Goal: Task Accomplishment & Management: Manage account settings

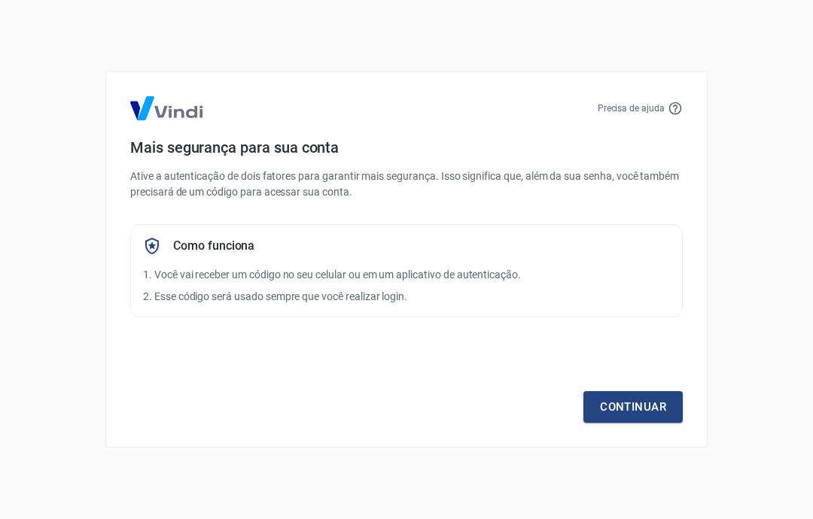
click at [652, 406] on link "Continuar" at bounding box center [632, 407] width 99 height 32
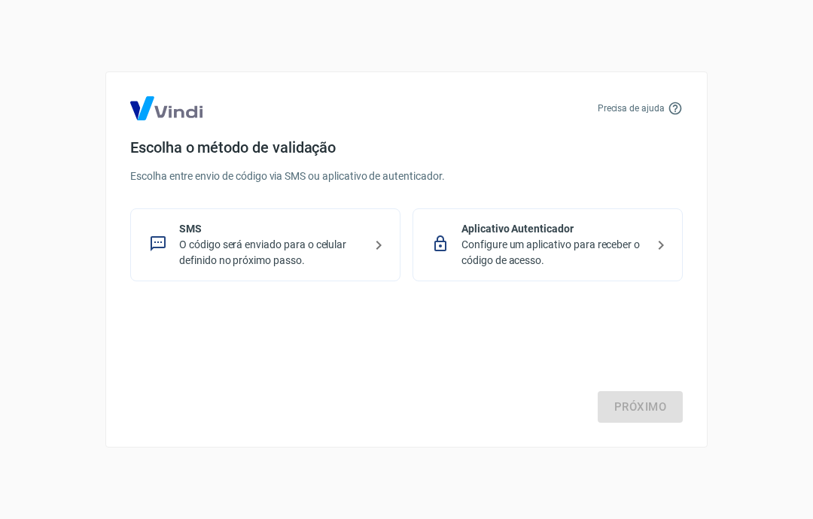
click at [633, 248] on p "Configure um aplicativo para receber o código de acesso." at bounding box center [553, 253] width 184 height 32
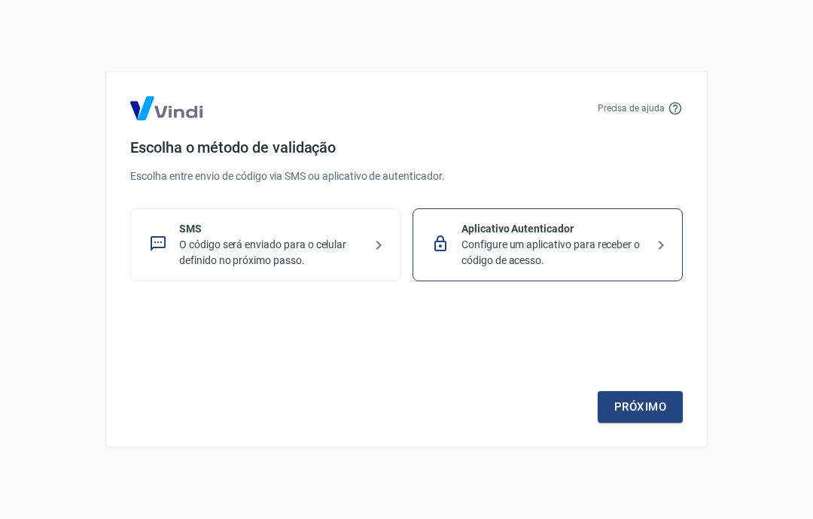
click at [652, 399] on link "Próximo" at bounding box center [640, 407] width 85 height 32
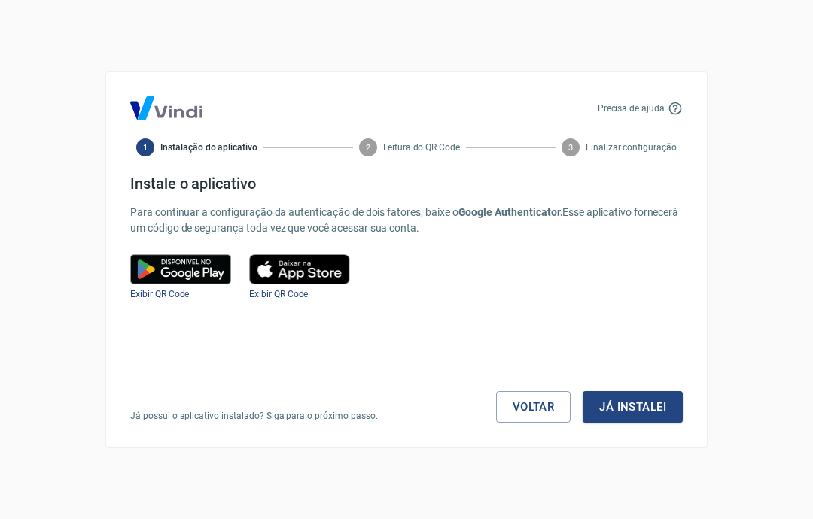
click at [300, 275] on img at bounding box center [299, 269] width 101 height 30
click at [291, 297] on span "Exibir QR Code" at bounding box center [278, 294] width 59 height 11
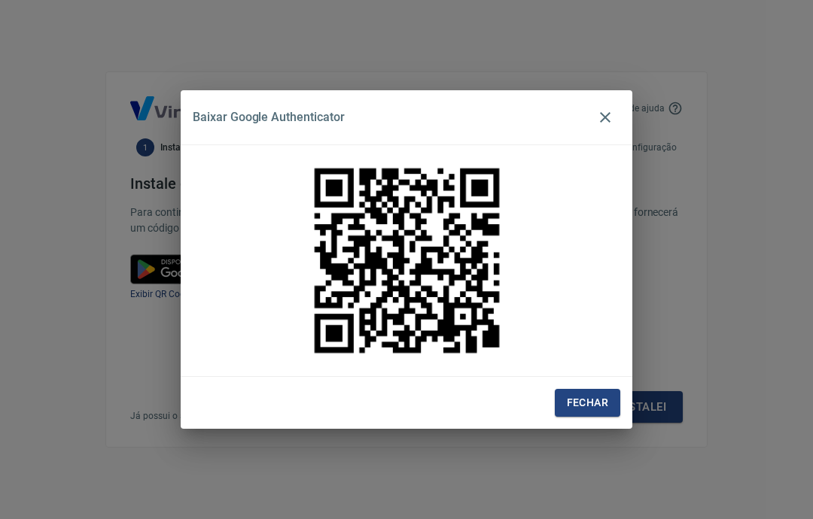
click at [603, 126] on icon "button" at bounding box center [605, 117] width 18 height 18
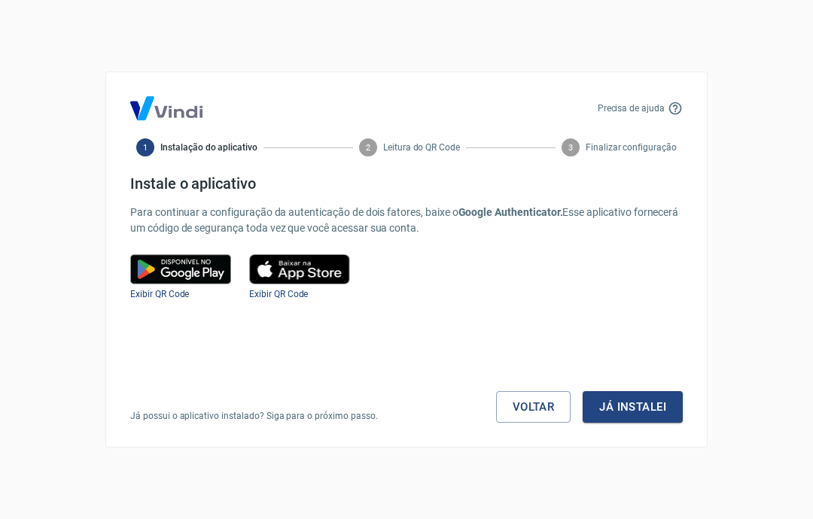
click at [322, 272] on img at bounding box center [299, 269] width 101 height 30
click at [299, 296] on span "Exibir QR Code" at bounding box center [278, 294] width 59 height 11
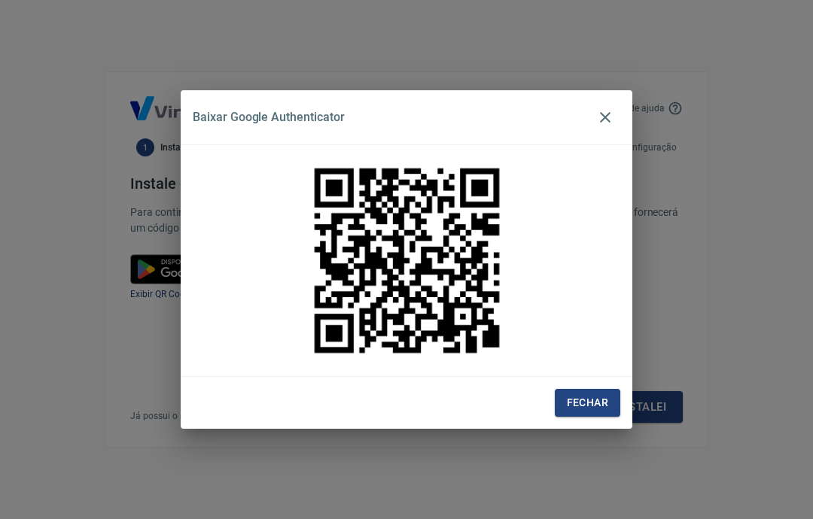
click at [600, 120] on icon "button" at bounding box center [605, 117] width 18 height 18
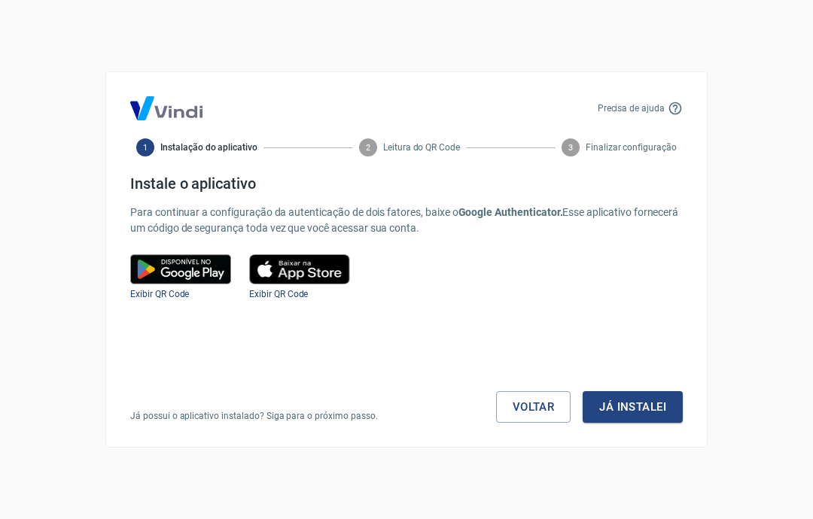
click at [534, 411] on link "Voltar" at bounding box center [533, 407] width 75 height 32
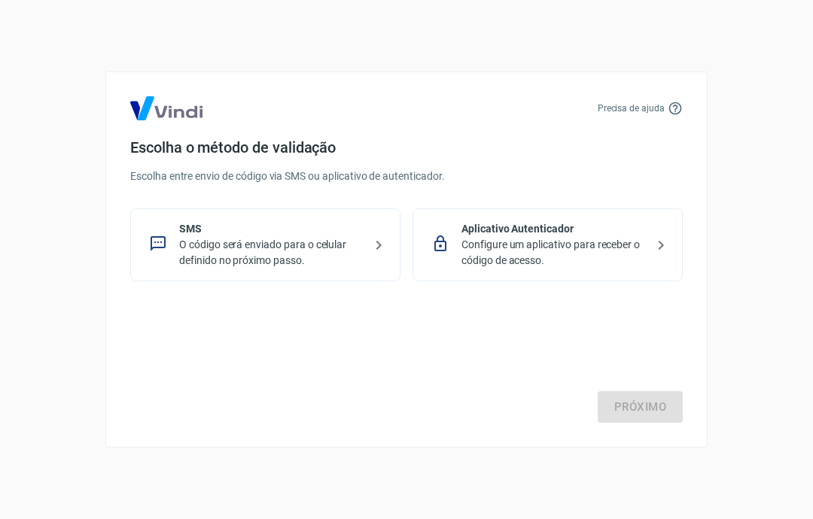
click at [192, 260] on p "O código será enviado para o celular definido no próximo passo." at bounding box center [271, 253] width 184 height 32
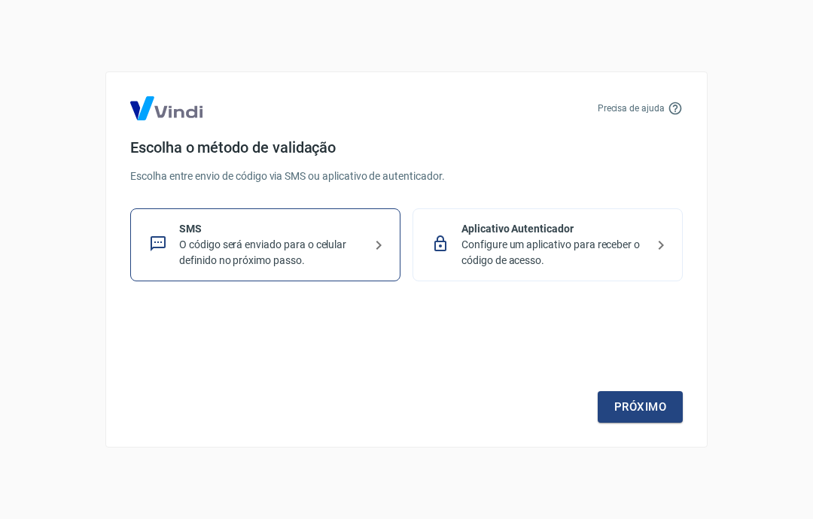
click at [655, 409] on link "Próximo" at bounding box center [640, 407] width 85 height 32
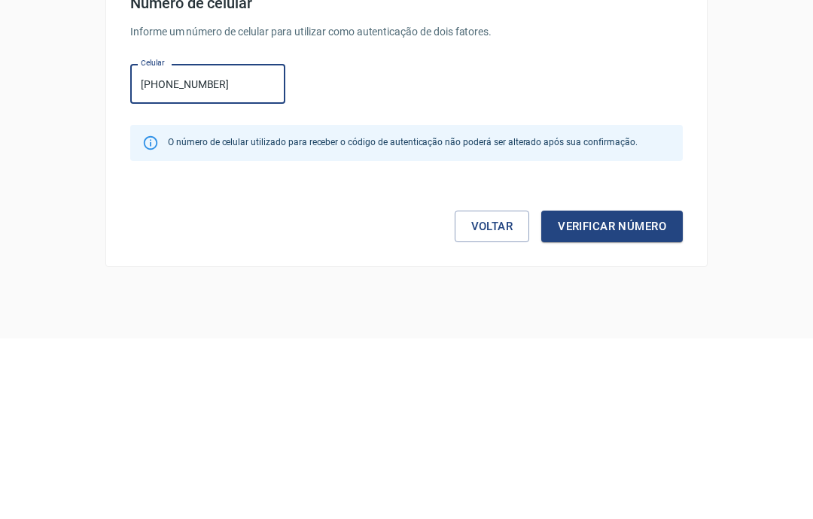
type input "[PHONE_NUMBER]"
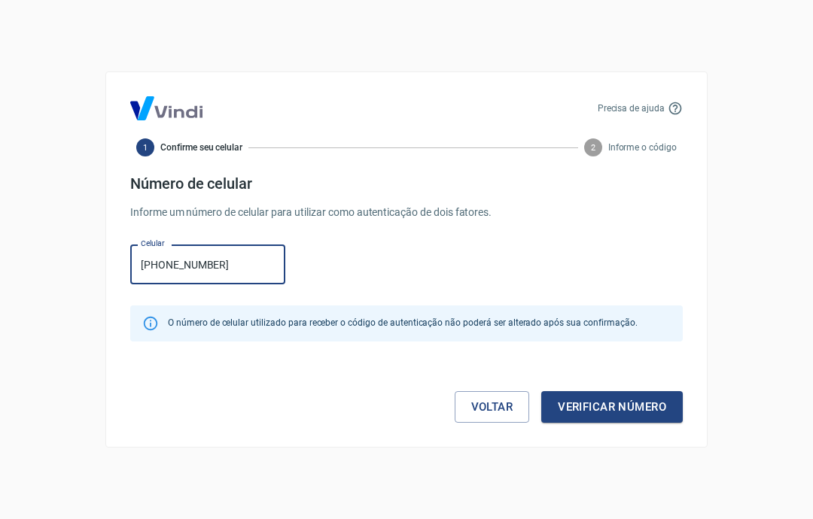
click at [646, 408] on button "Verificar número" at bounding box center [611, 407] width 141 height 32
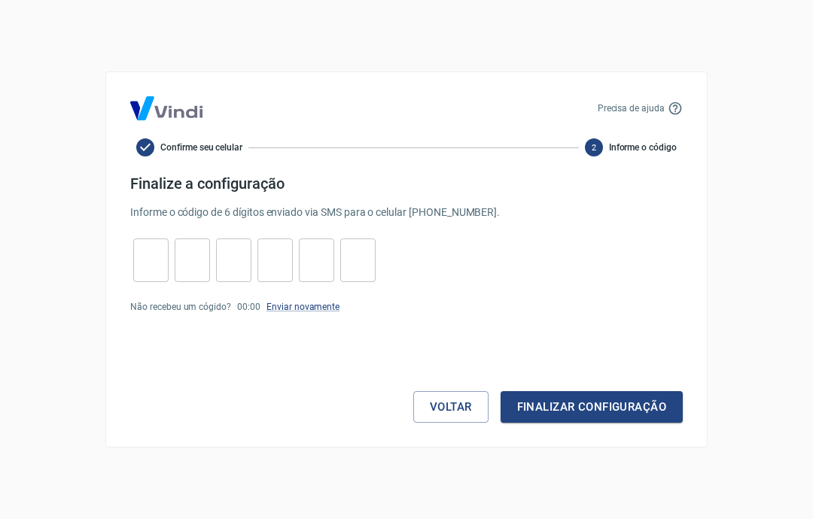
click at [148, 257] on input "tel" at bounding box center [150, 261] width 35 height 32
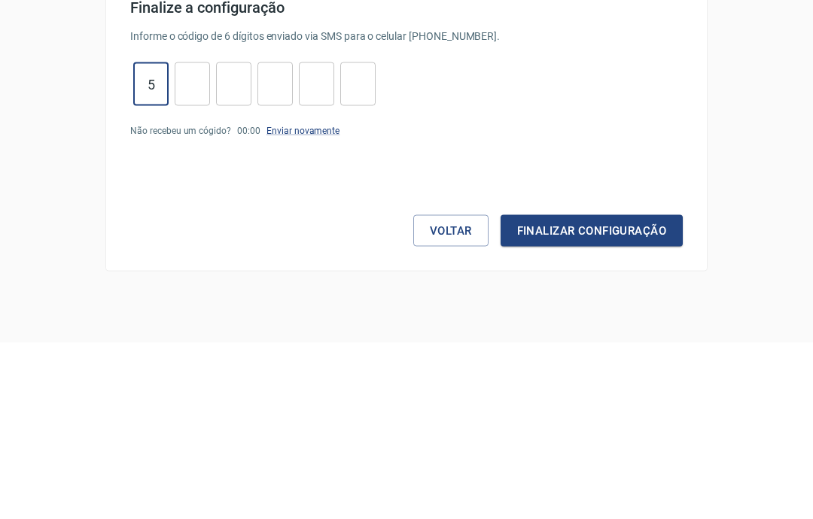
type input "5"
type input "8"
type input "4"
type input "6"
type input "5"
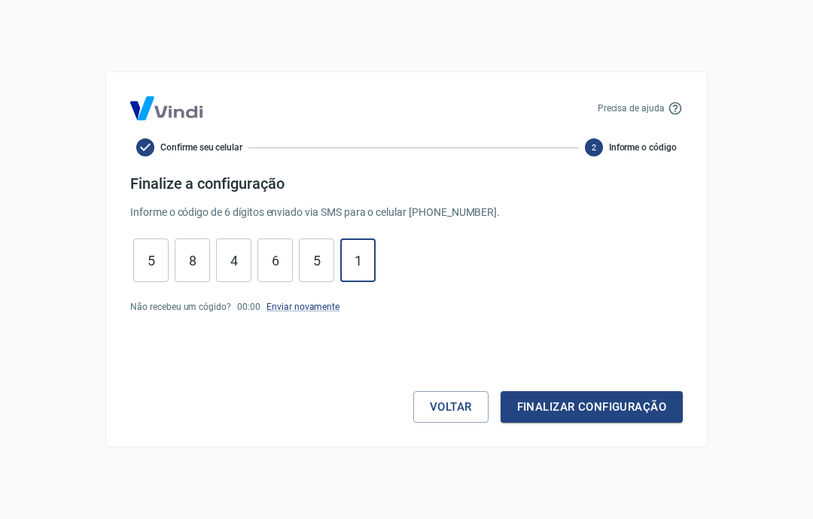
type input "1"
click at [644, 414] on button "Finalizar configuração" at bounding box center [591, 407] width 182 height 32
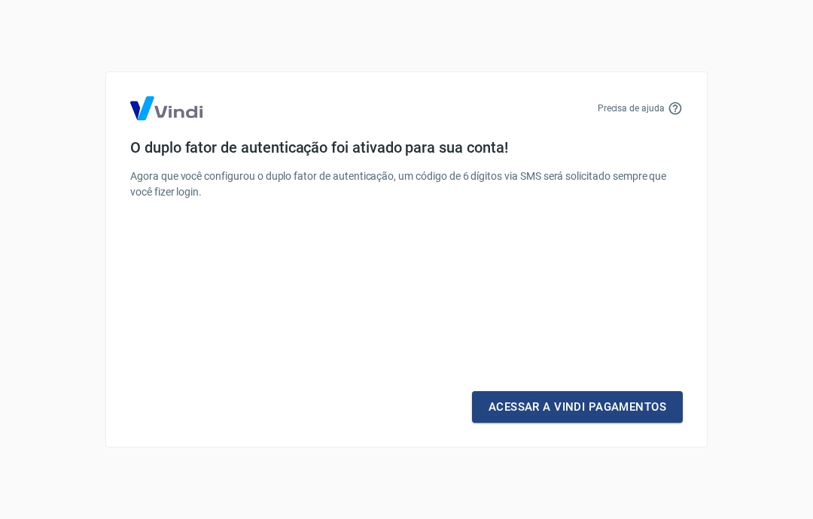
click at [618, 403] on link "Acessar a Vindi Pagamentos" at bounding box center [577, 407] width 211 height 32
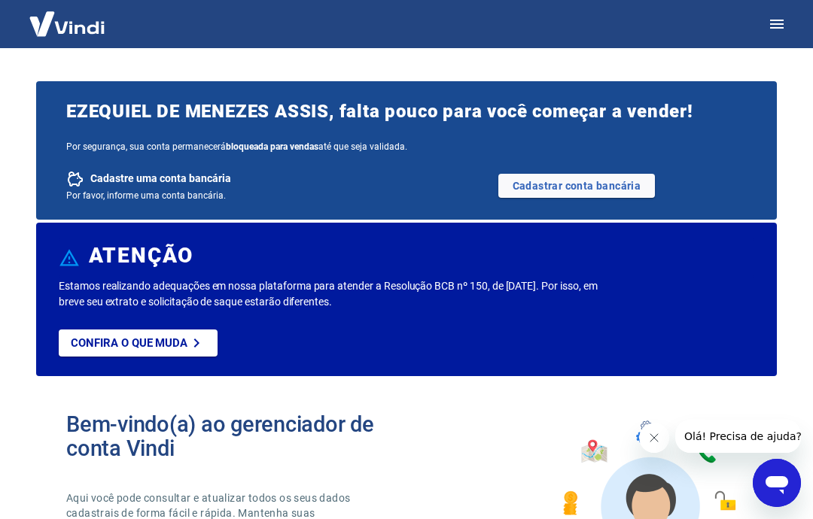
click at [591, 198] on link "Cadastrar conta bancária" at bounding box center [576, 186] width 157 height 24
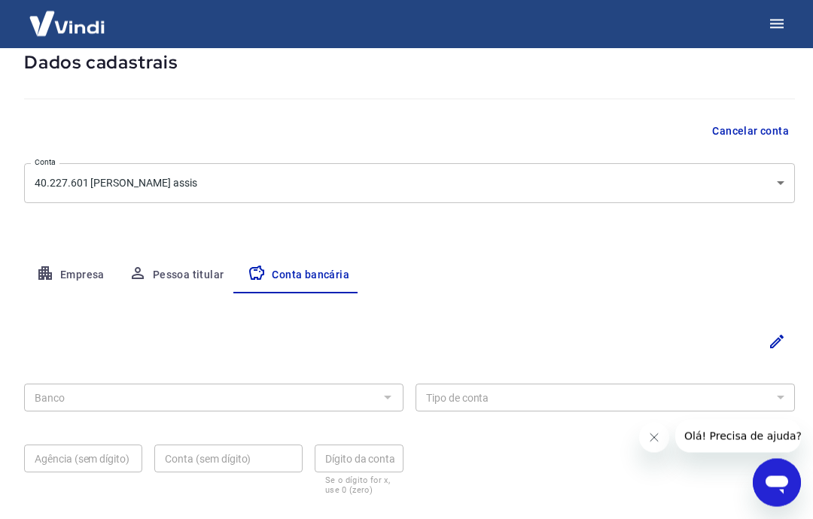
scroll to position [88, 0]
click at [59, 272] on button "Empresa" at bounding box center [70, 275] width 93 height 36
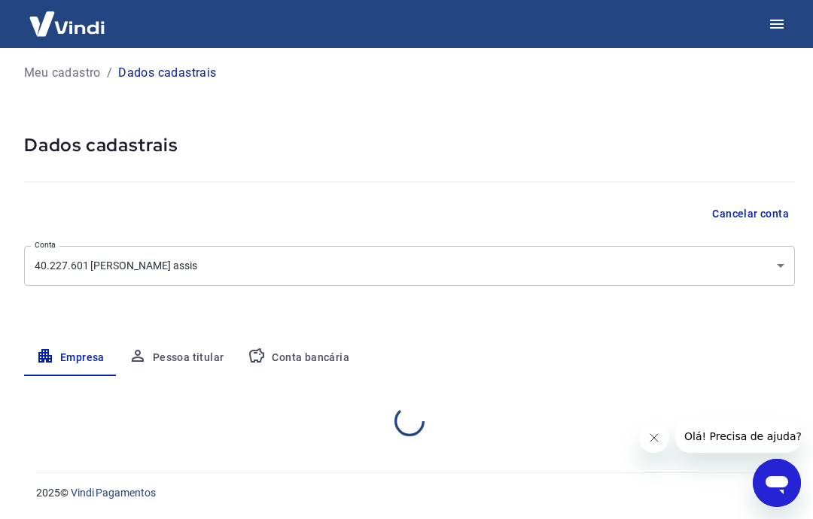
scroll to position [0, 0]
select select "SP"
select select "business"
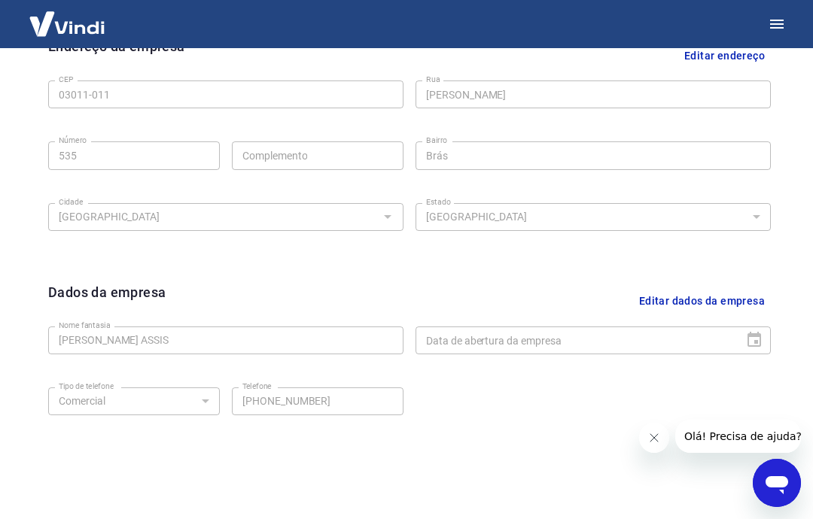
scroll to position [505, 0]
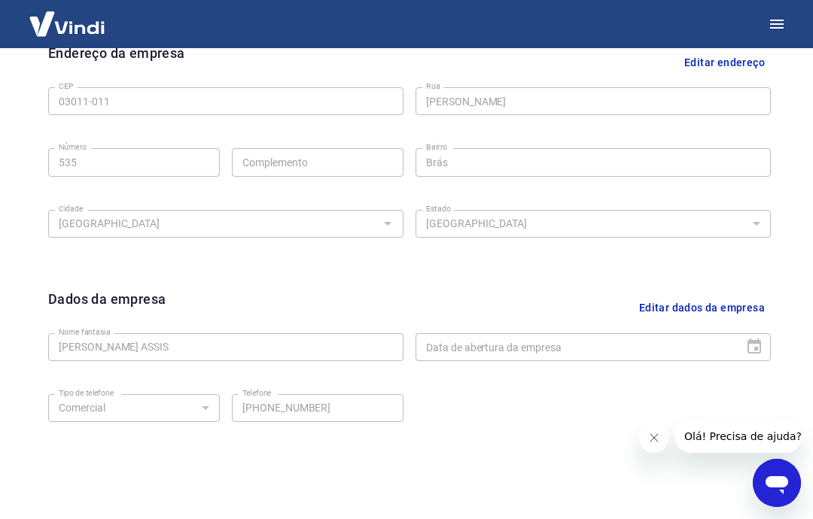
click at [677, 306] on button "Editar dados da empresa" at bounding box center [702, 308] width 138 height 38
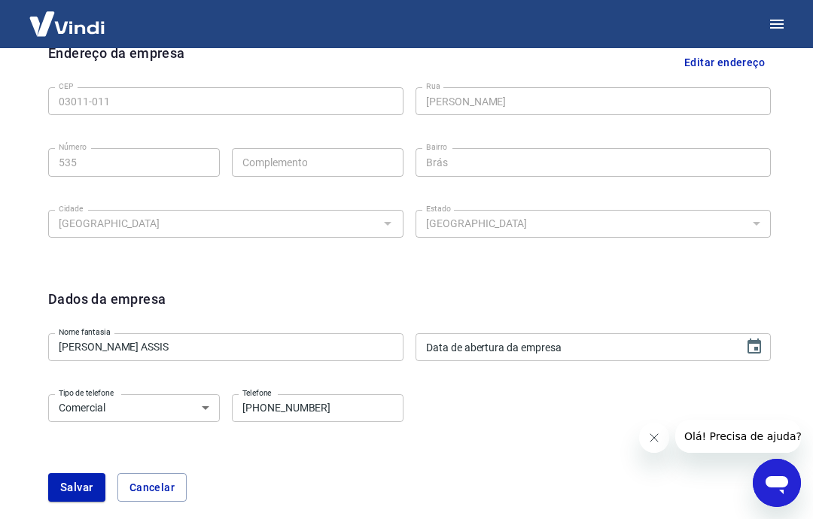
click at [537, 354] on input "Data de abertura da empresa" at bounding box center [574, 347] width 318 height 28
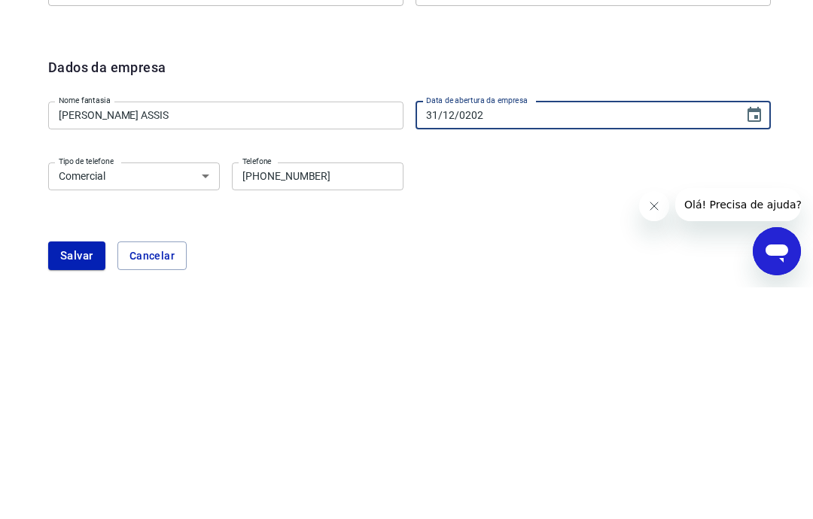
type input "[DATE]"
click at [69, 394] on select "Residencial Comercial" at bounding box center [134, 408] width 172 height 28
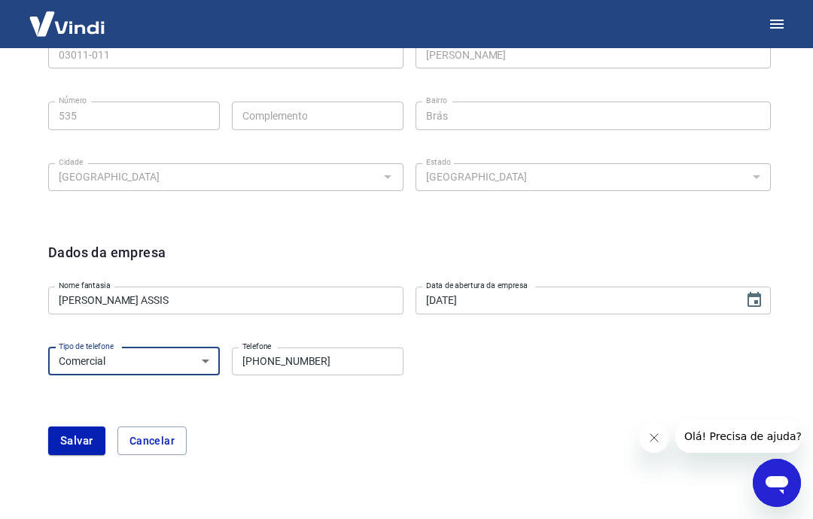
click at [384, 356] on input "(11) 98056-7820" at bounding box center [318, 362] width 172 height 28
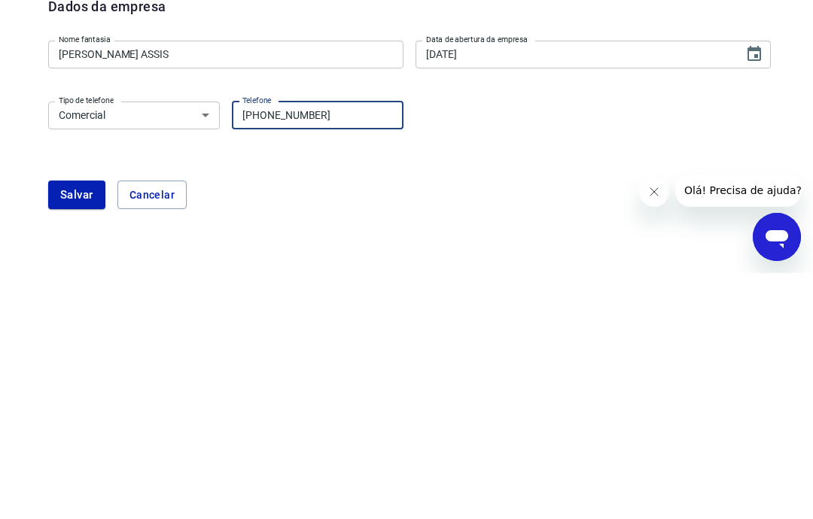
type input "(11) 4600-6533"
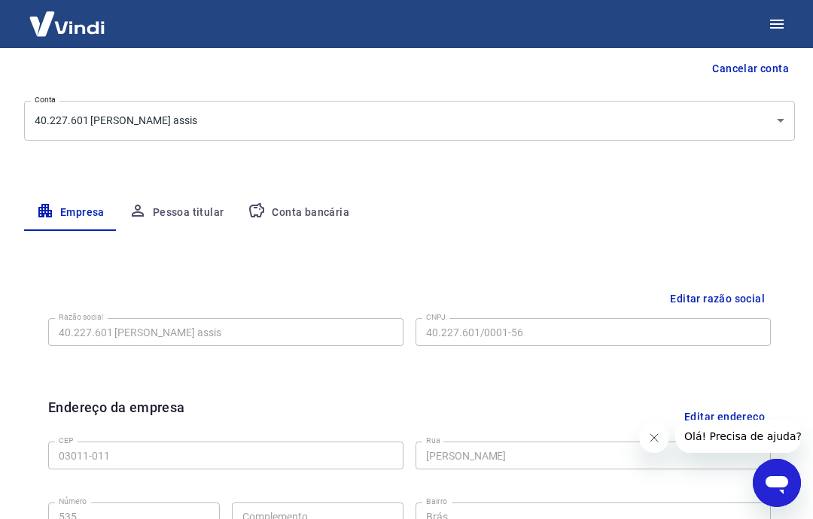
scroll to position [140, 0]
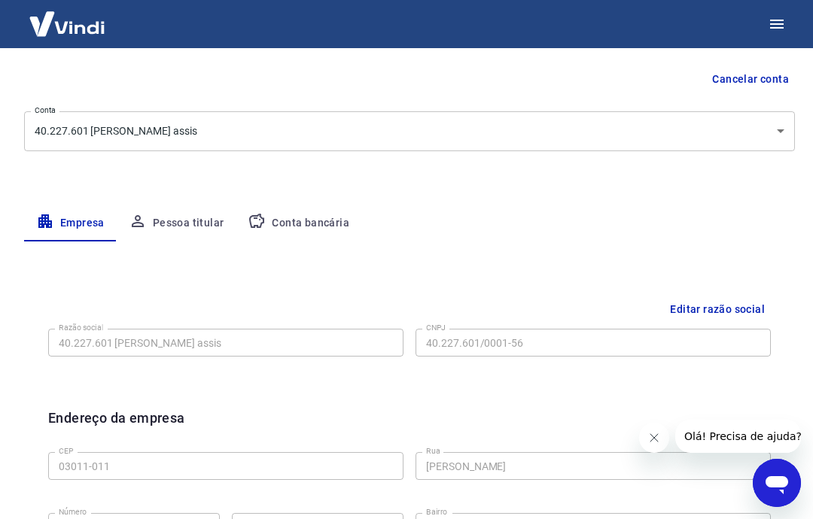
click at [167, 226] on button "Pessoa titular" at bounding box center [177, 223] width 120 height 36
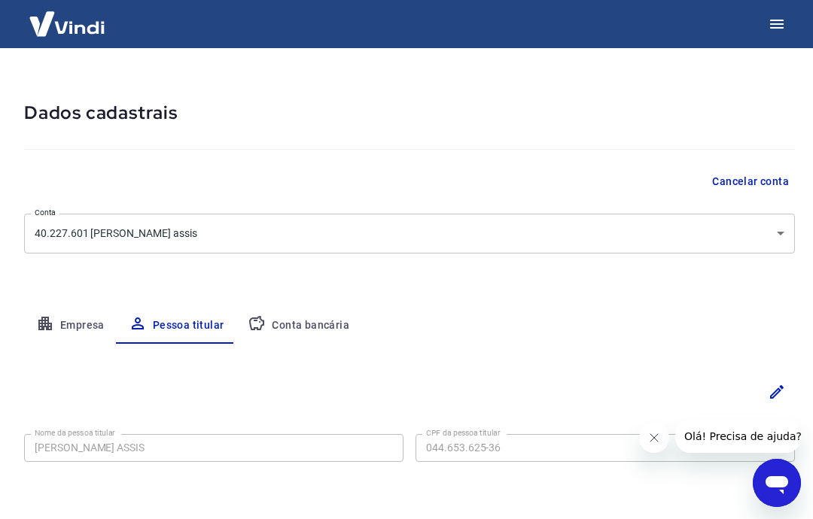
scroll to position [90, 0]
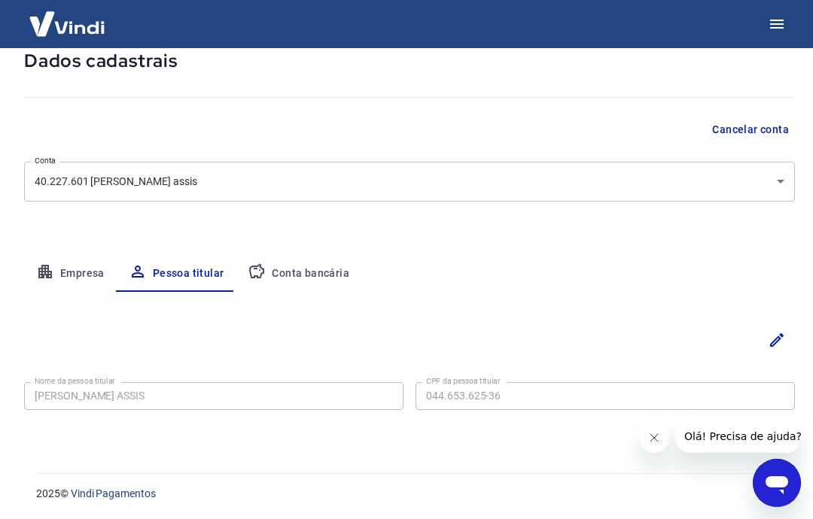
click at [281, 275] on button "Conta bancária" at bounding box center [299, 274] width 126 height 36
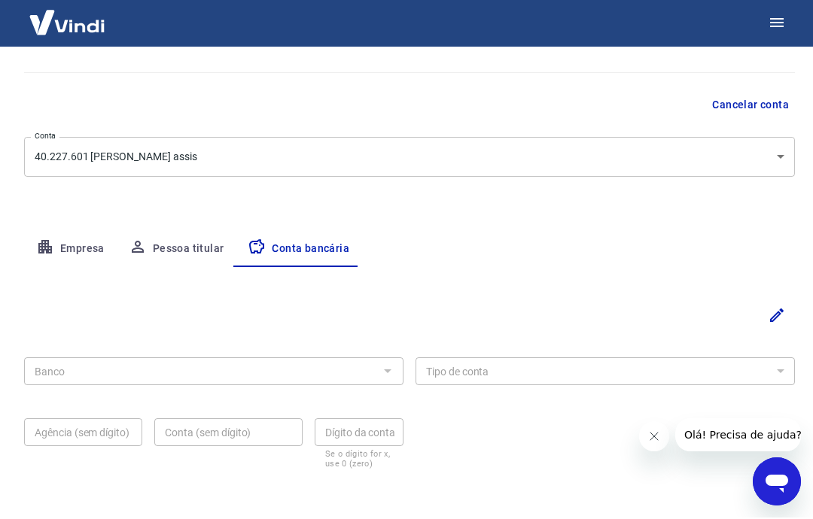
scroll to position [173, 0]
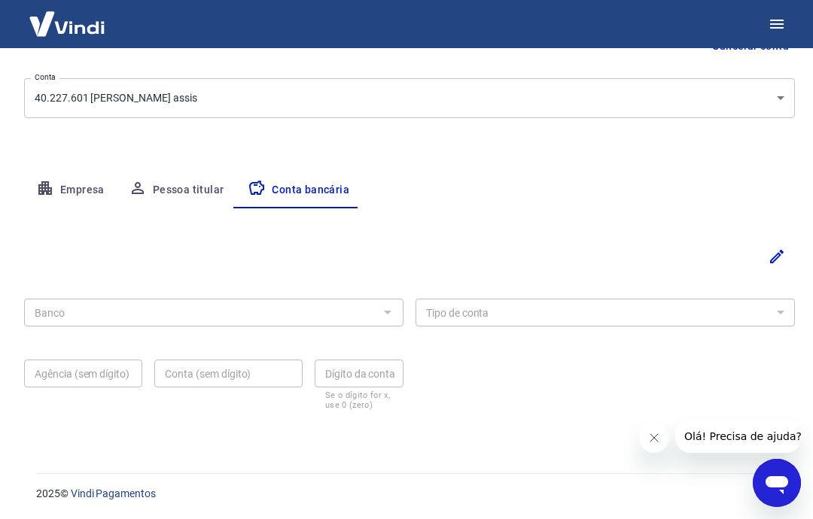
click at [72, 187] on button "Empresa" at bounding box center [70, 190] width 93 height 36
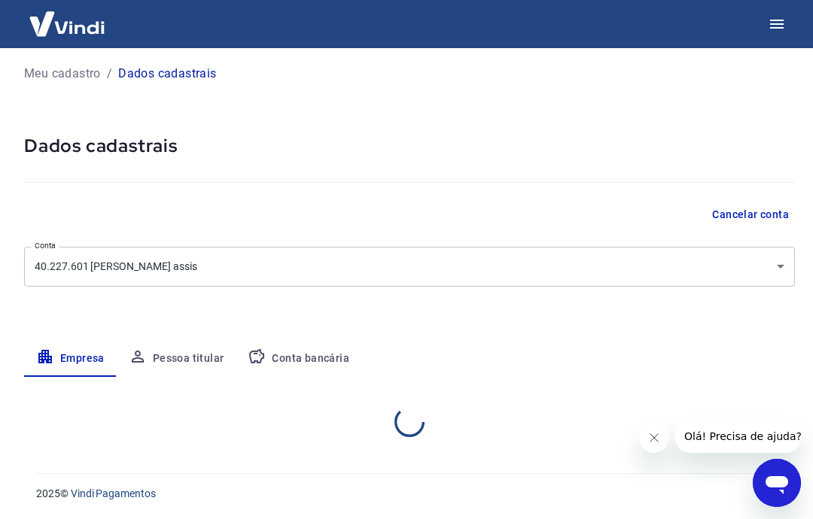
select select "SP"
select select "business"
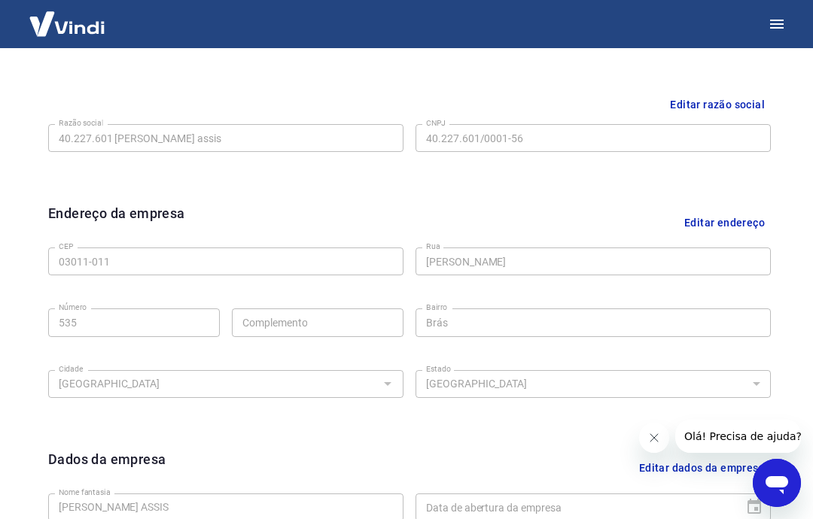
scroll to position [505, 0]
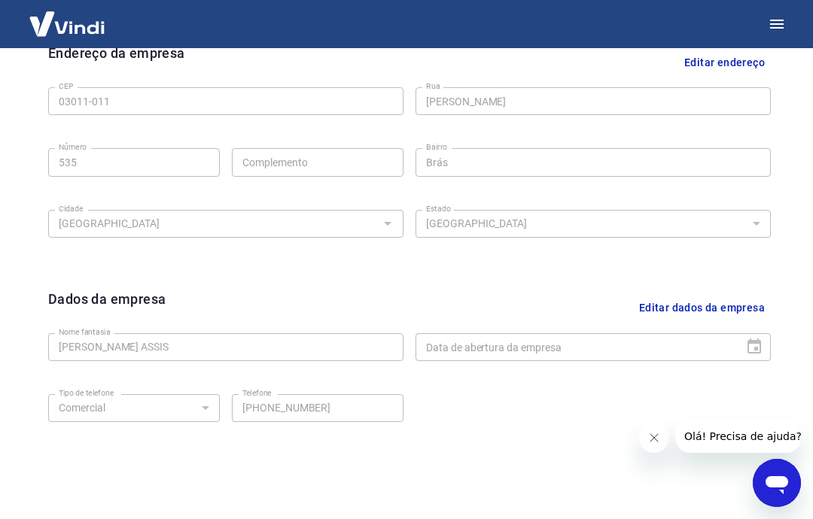
click at [731, 310] on button "Editar dados da empresa" at bounding box center [702, 308] width 138 height 38
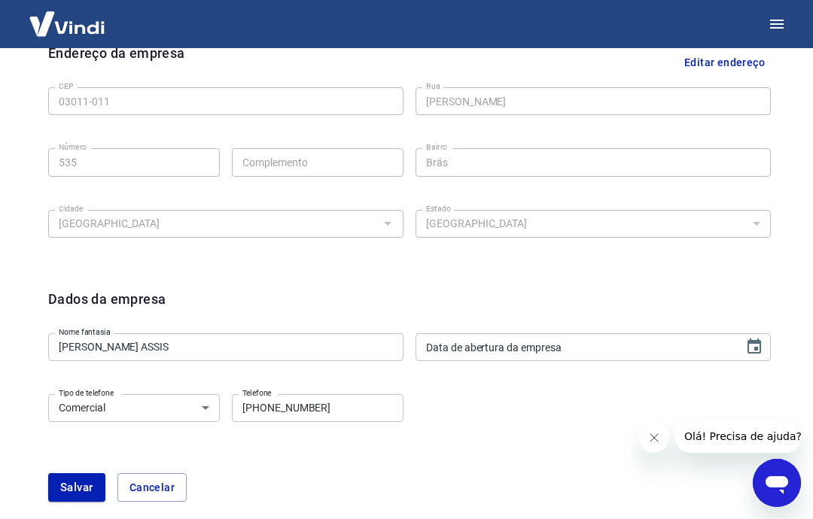
click at [582, 346] on input "Data de abertura da empresa" at bounding box center [574, 347] width 318 height 28
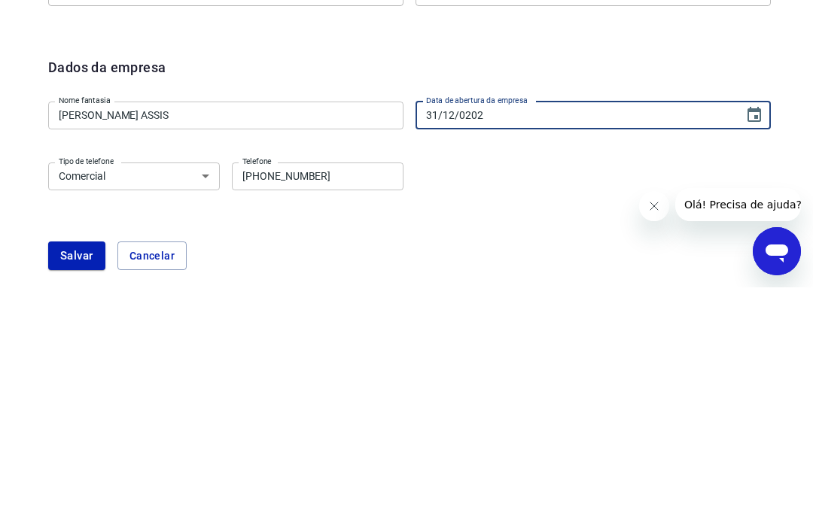
type input "31/12/2020"
click at [71, 388] on div "Tipo de telefone Residencial Comercial Tipo de telefone Telefone (11) 98056-782…" at bounding box center [409, 418] width 722 height 61
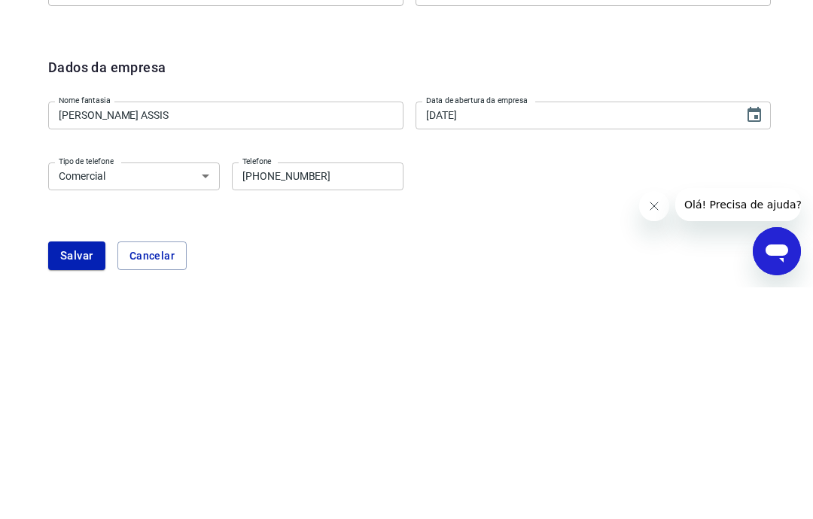
scroll to position [552, 0]
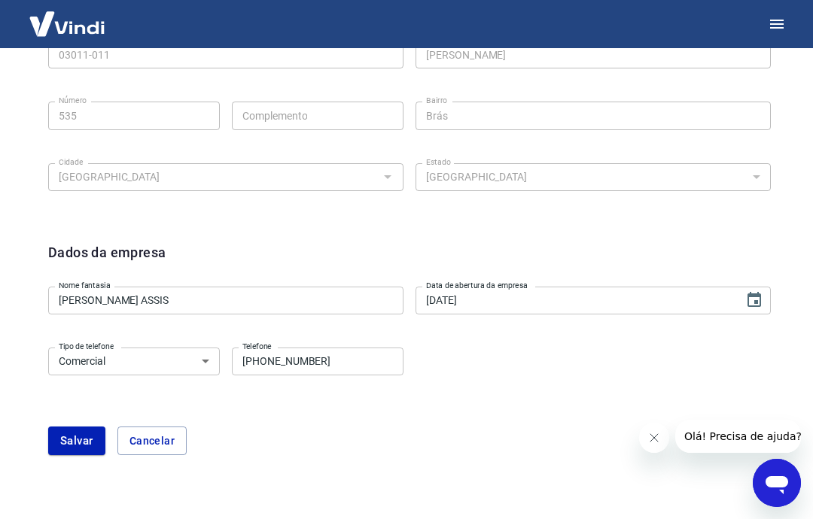
click at [335, 356] on input "(11) 98056-7820" at bounding box center [318, 362] width 172 height 28
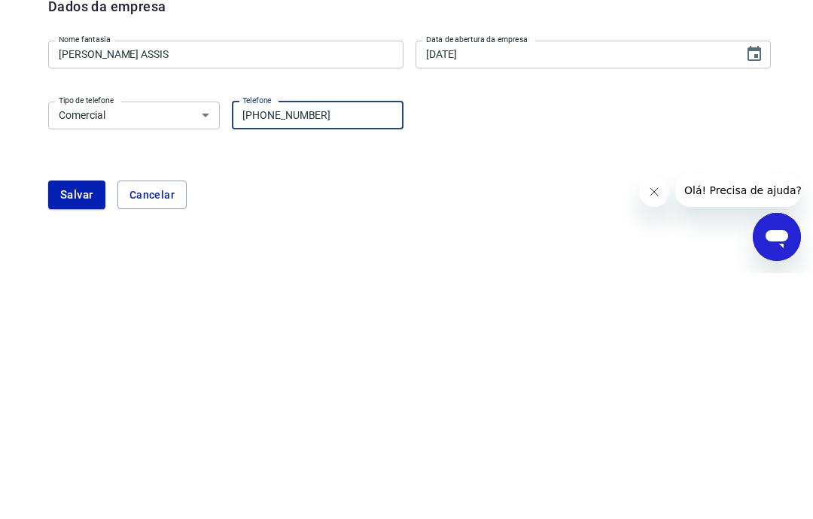
type input "[PHONE_NUMBER]"
click at [62, 427] on button "Salvar" at bounding box center [76, 441] width 57 height 29
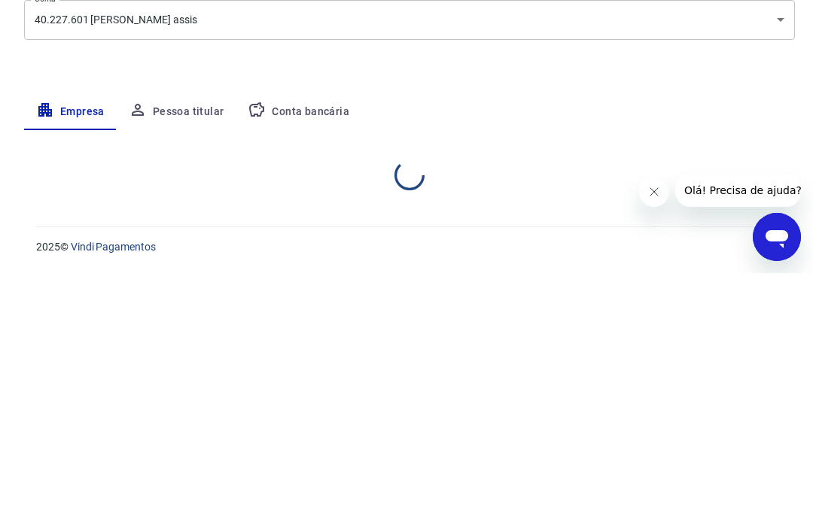
scroll to position [5, 0]
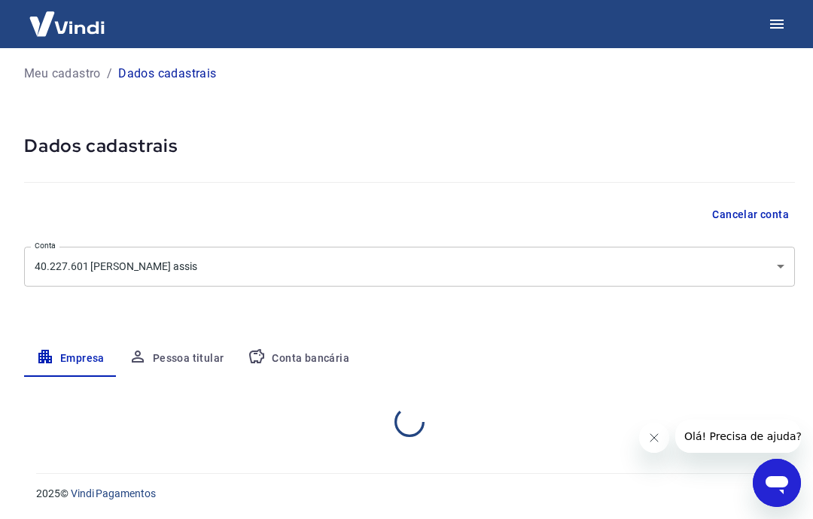
select select "SP"
select select "business"
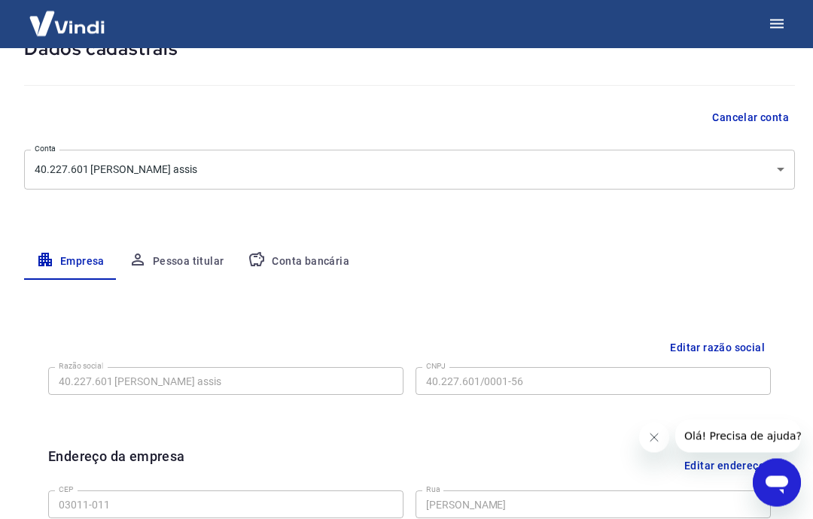
click at [160, 263] on button "Pessoa titular" at bounding box center [177, 263] width 120 height 36
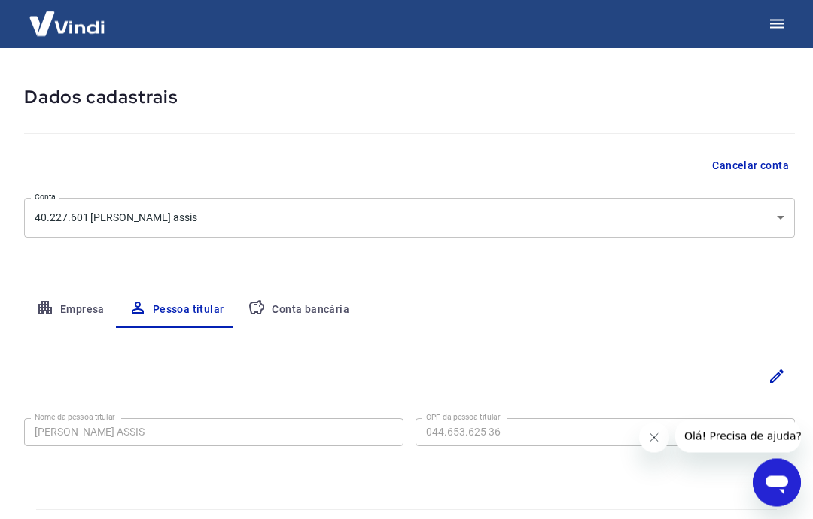
scroll to position [90, 0]
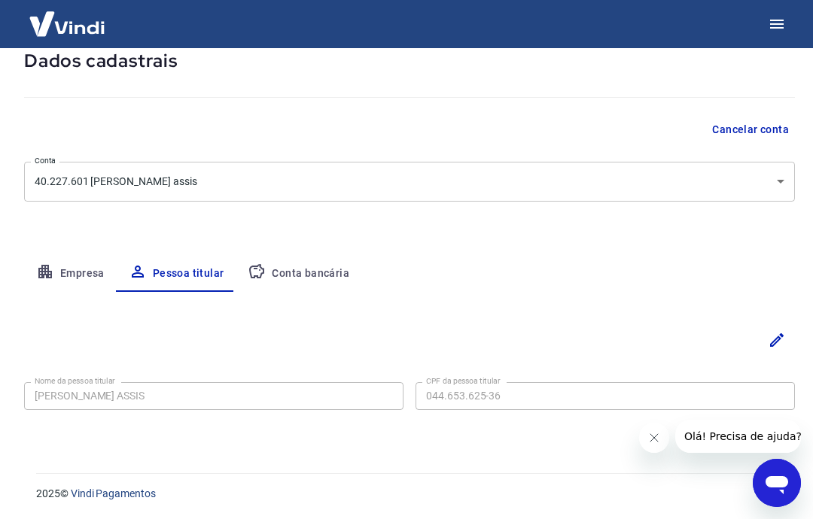
click at [278, 270] on button "Conta bancária" at bounding box center [299, 274] width 126 height 36
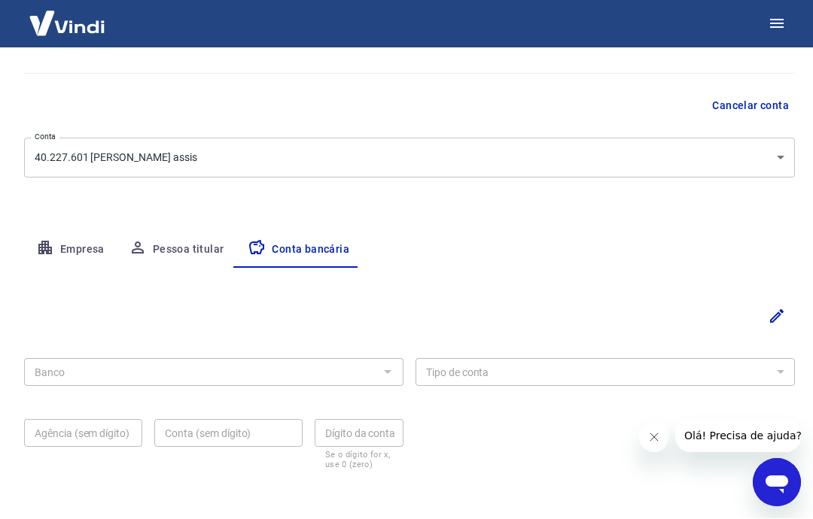
scroll to position [0, 0]
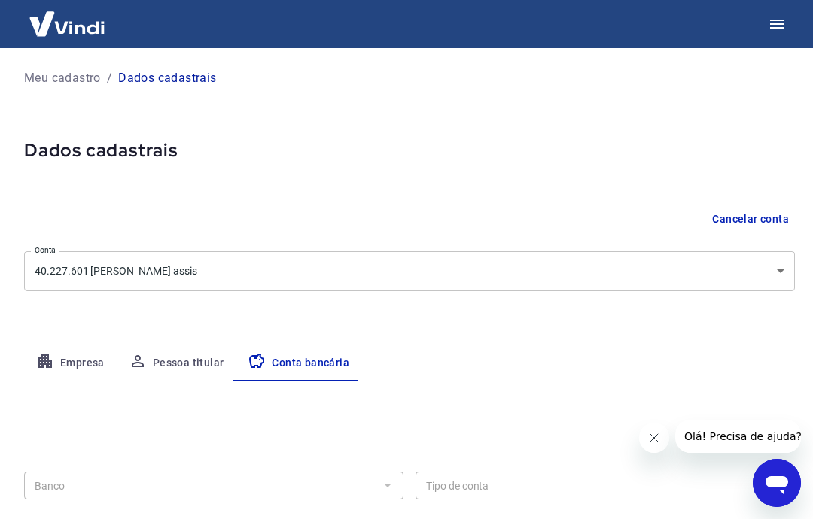
click at [778, 317] on div "Meu cadastro / Dados cadastrais Dados cadastrais Cancelar conta Conta 40.227.60…" at bounding box center [409, 338] width 807 height 580
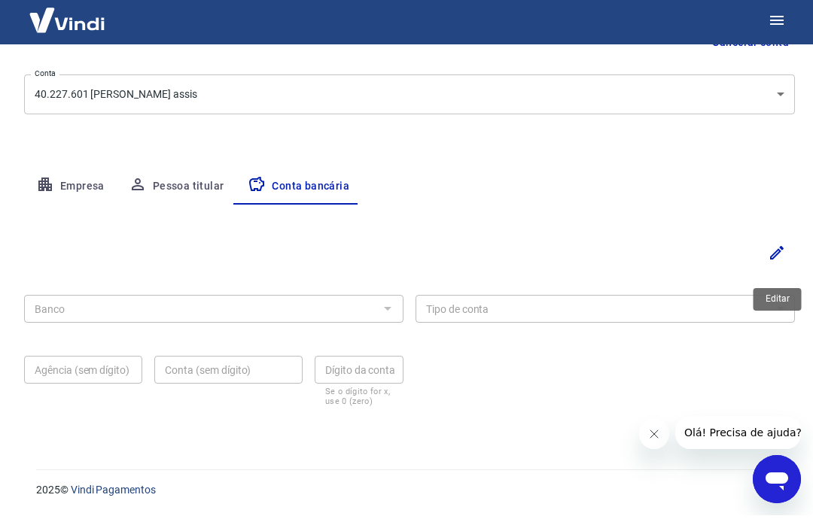
scroll to position [166, 0]
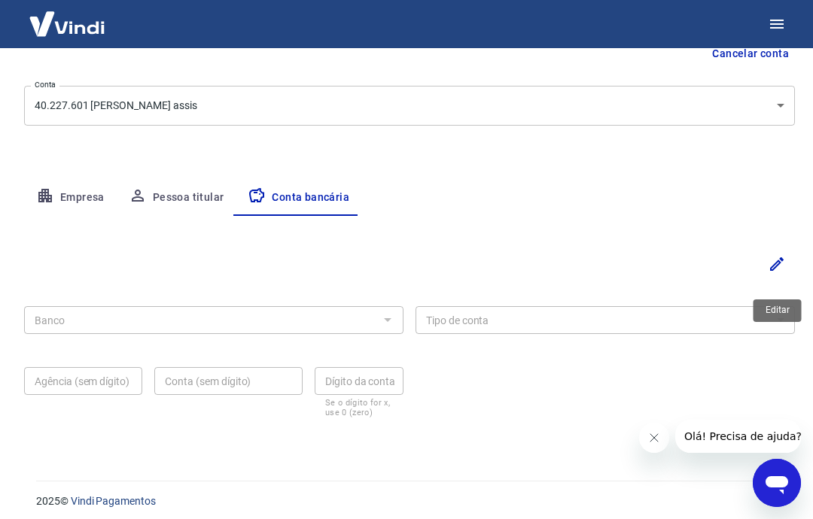
click at [779, 117] on body "Meu cadastro / Dados cadastrais Dados cadastrais Cancelar conta Conta 40.227.60…" at bounding box center [406, 93] width 813 height 519
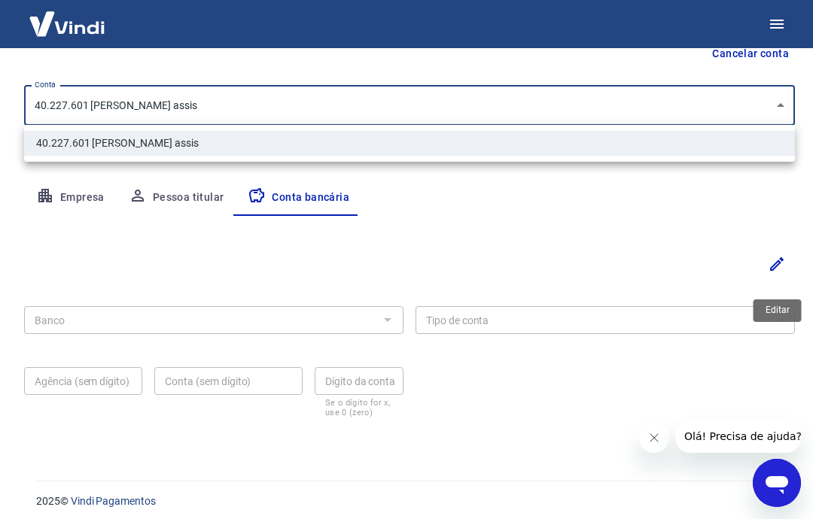
click at [776, 110] on div at bounding box center [406, 259] width 813 height 519
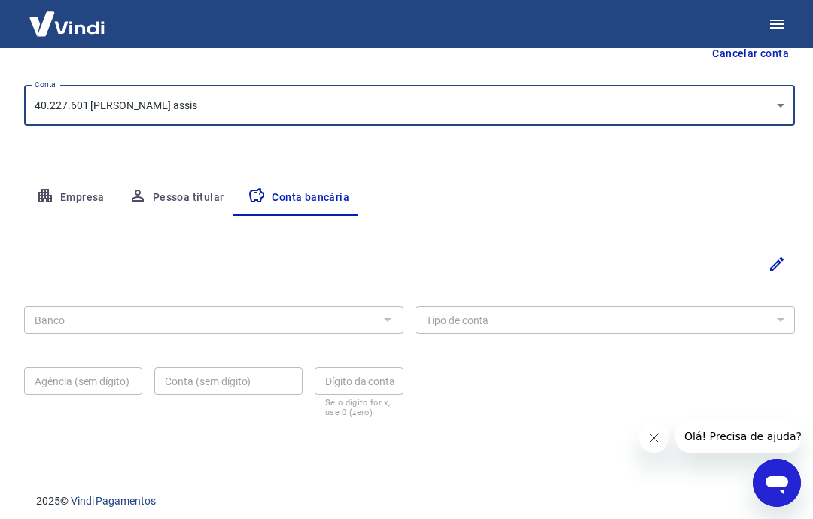
click at [781, 267] on icon "Editar" at bounding box center [777, 264] width 18 height 18
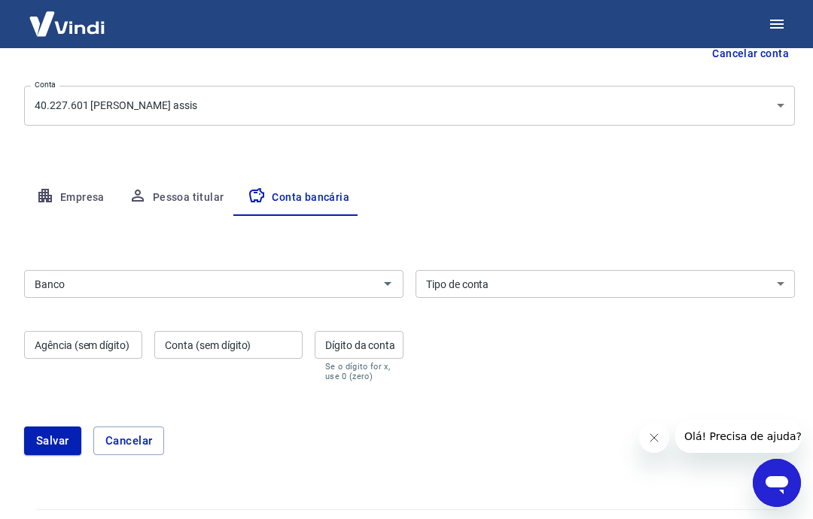
click at [62, 287] on div "Banco Banco" at bounding box center [213, 284] width 379 height 28
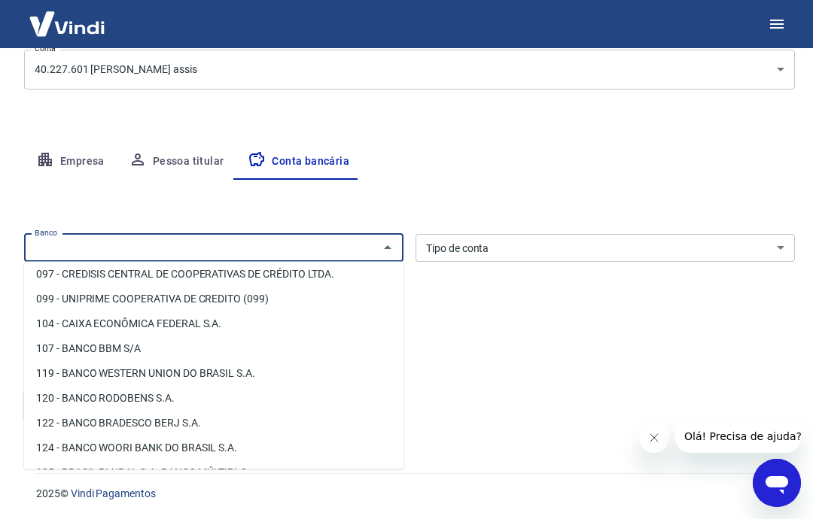
scroll to position [674, 0]
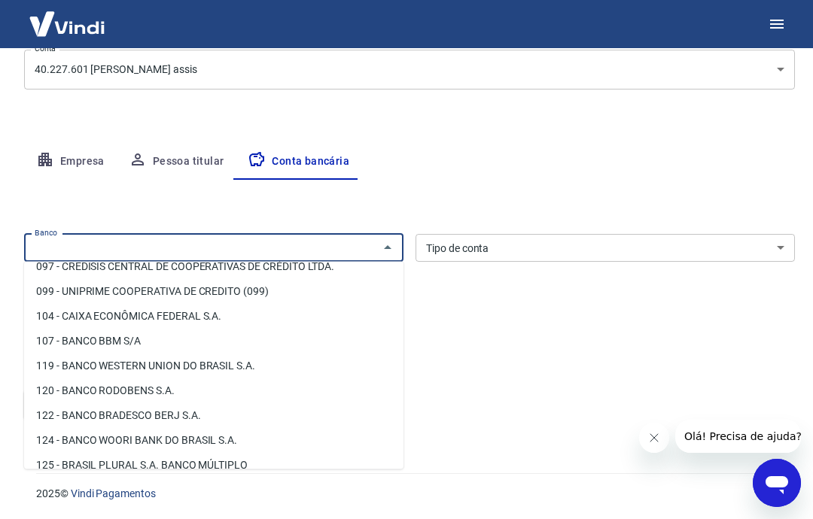
click at [259, 252] on input "Banco" at bounding box center [201, 248] width 345 height 19
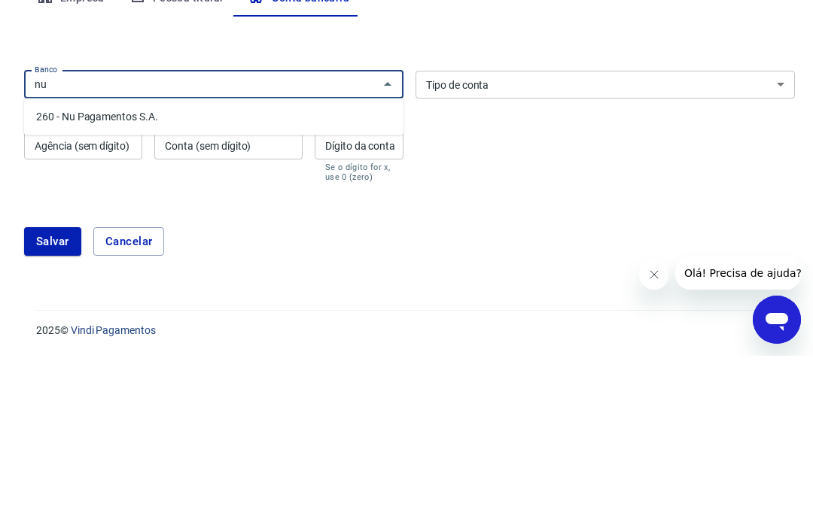
type input "n"
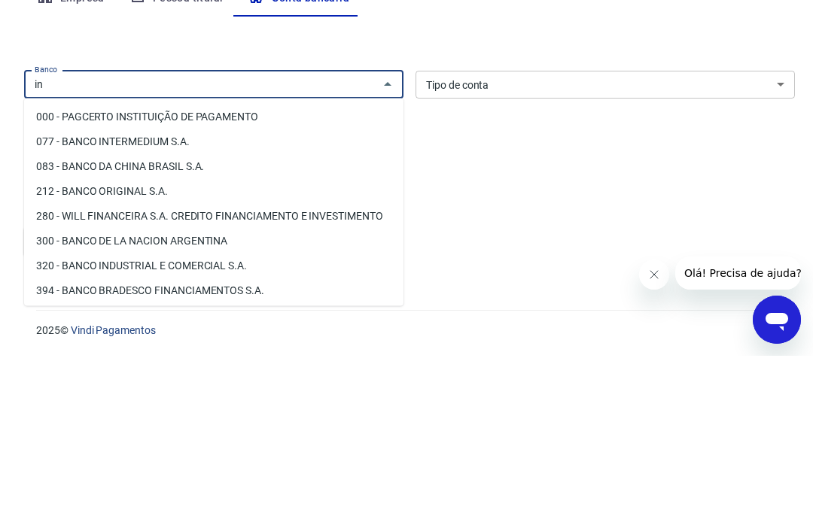
type input "i"
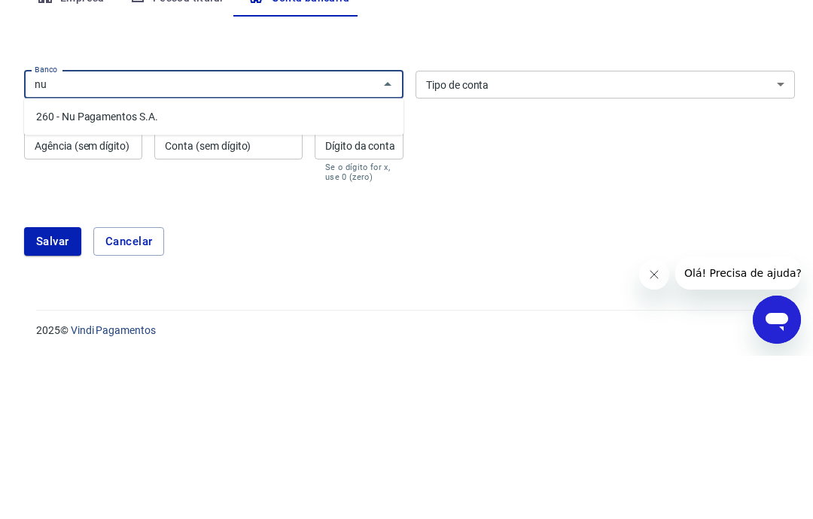
click at [59, 268] on li "260 - Nu Pagamentos S.A." at bounding box center [213, 280] width 379 height 25
type input "260 - Nu Pagamentos S.A."
click at [596, 234] on select "Conta Corrente Conta Poupança" at bounding box center [604, 248] width 379 height 28
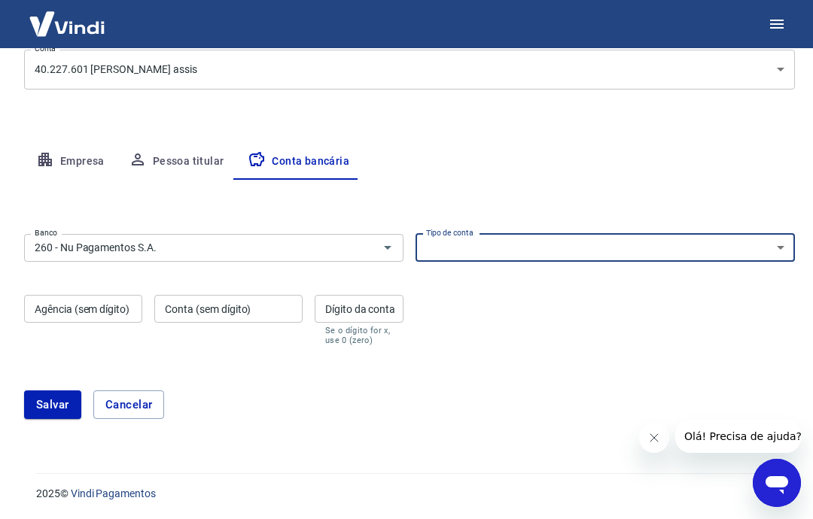
select select "1"
click at [56, 311] on div "Agência (sem dígito) Agência (sem dígito)" at bounding box center [83, 320] width 118 height 50
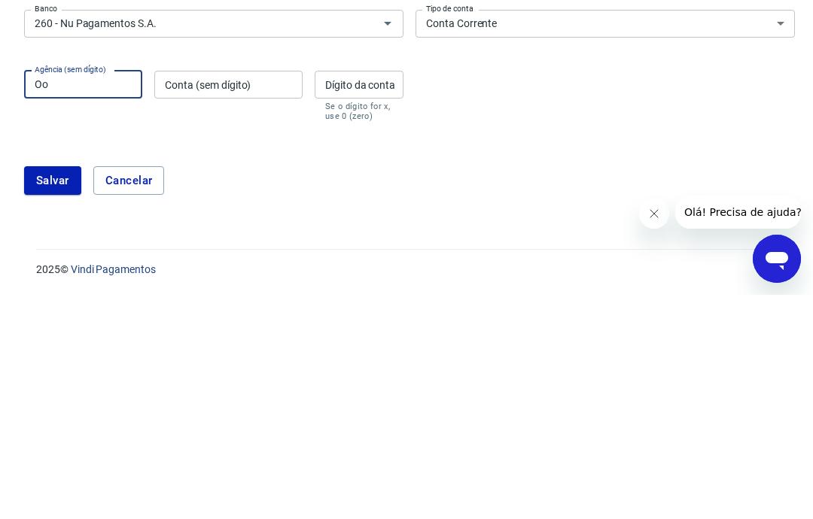
type input "O"
type input "0001"
click at [232, 295] on input "Conta (sem dígito)" at bounding box center [228, 309] width 148 height 28
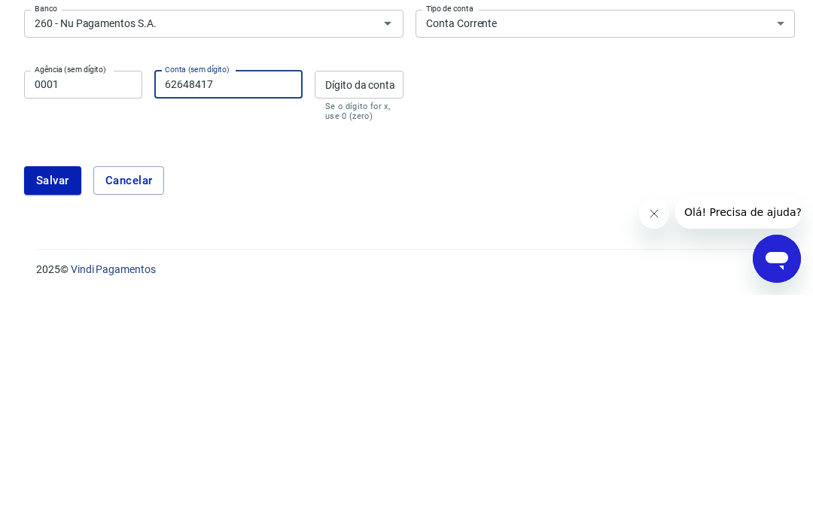
type input "62648417"
click at [357, 295] on div "Dígito da conta Dígito da conta Se o dígito for x, use 0 (zero)" at bounding box center [359, 320] width 89 height 50
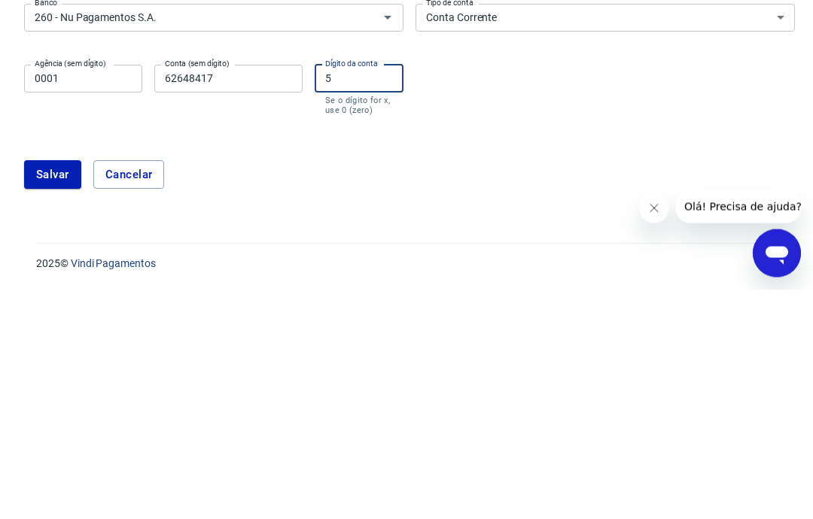
scroll to position [141, 0]
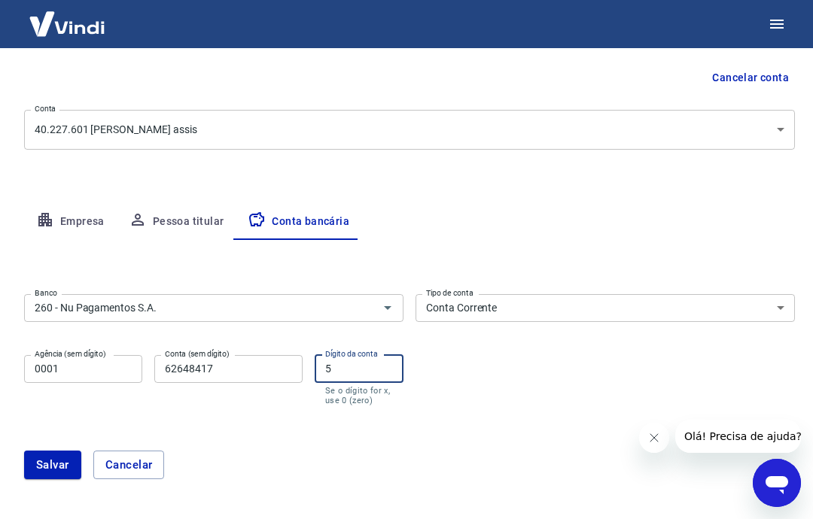
type input "5"
click at [42, 462] on button "Salvar" at bounding box center [52, 465] width 57 height 29
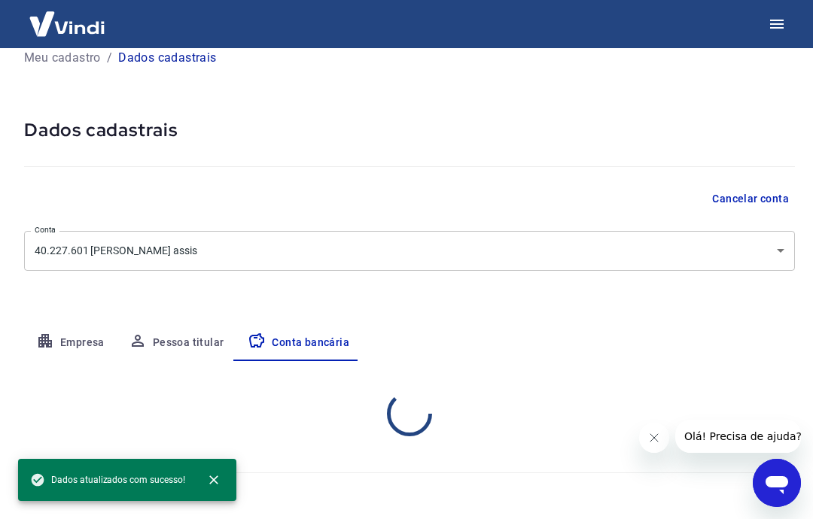
scroll to position [20, 0]
select select "1"
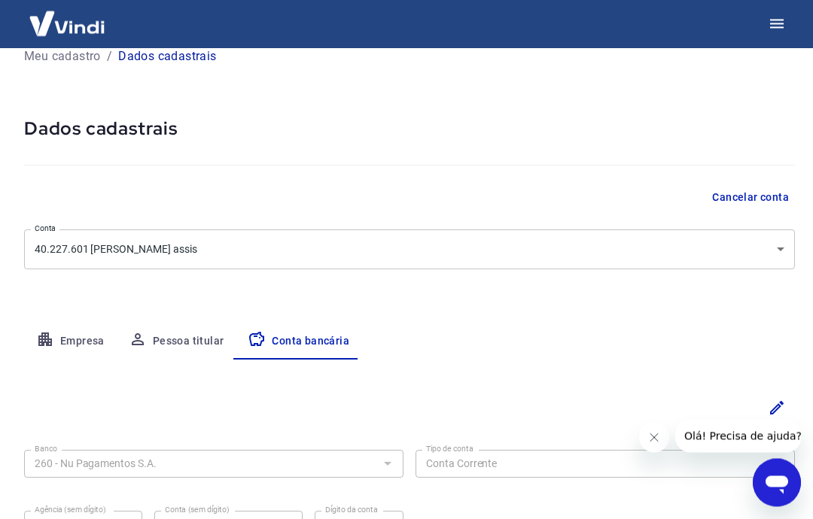
scroll to position [0, 0]
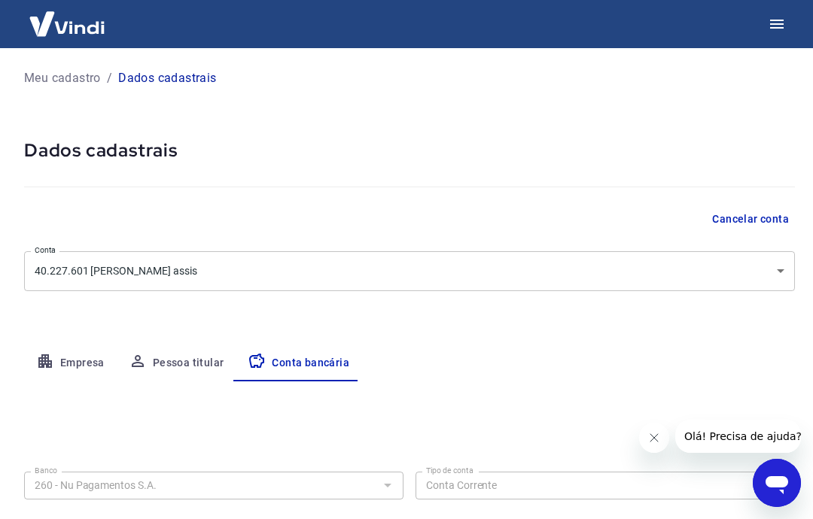
click at [50, 81] on p "Meu cadastro" at bounding box center [62, 78] width 77 height 18
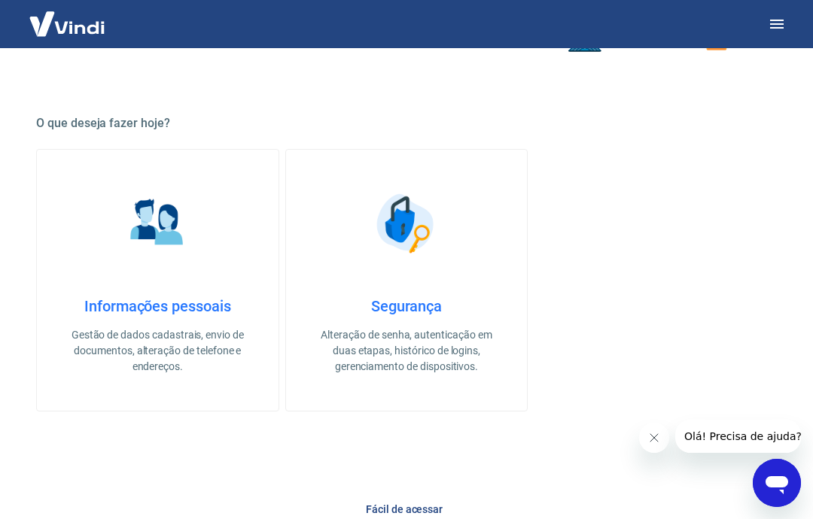
scroll to position [487, 0]
click at [100, 291] on link "Informações pessoais Gestão de dados cadastrais, envio de documentos, alteração…" at bounding box center [157, 280] width 243 height 263
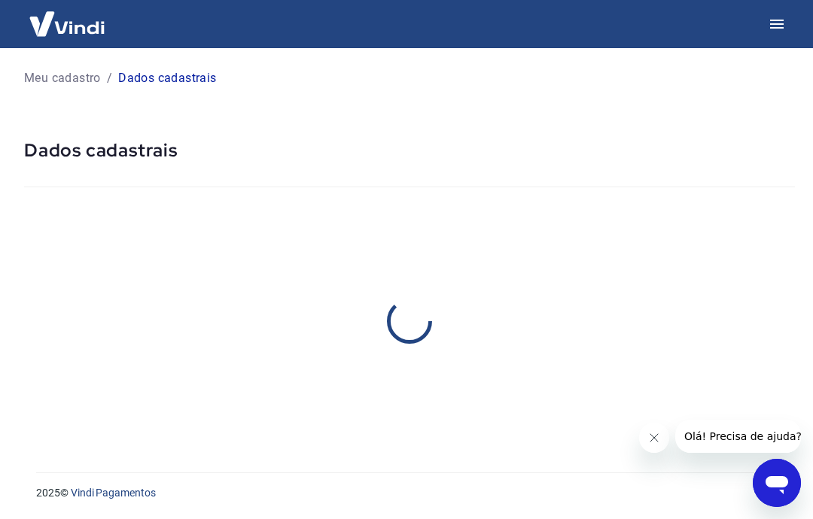
select select "SP"
select select "business"
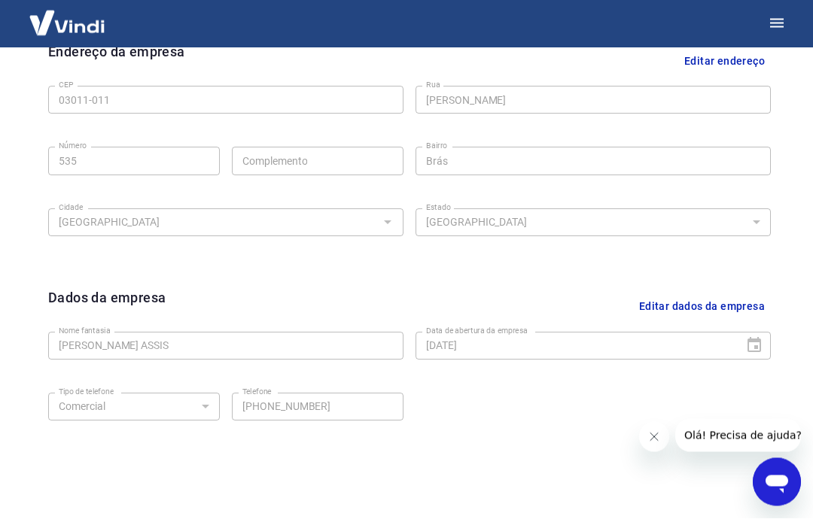
scroll to position [505, 0]
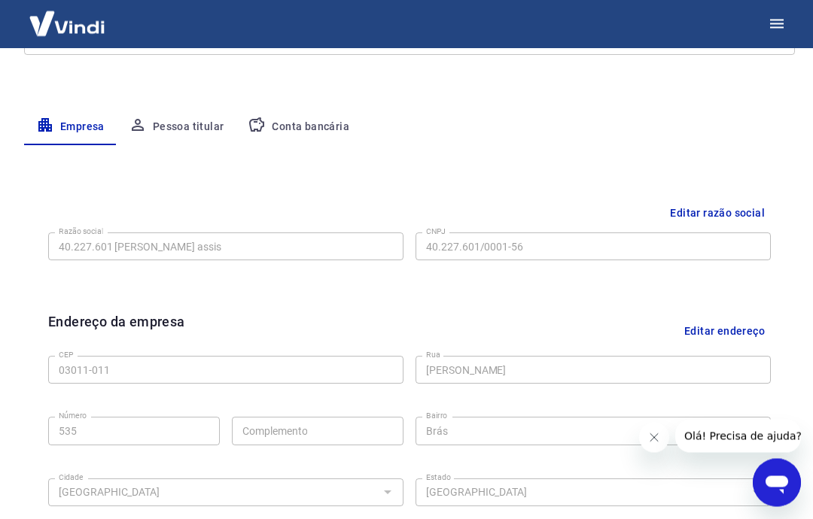
click at [174, 116] on button "Pessoa titular" at bounding box center [177, 128] width 120 height 36
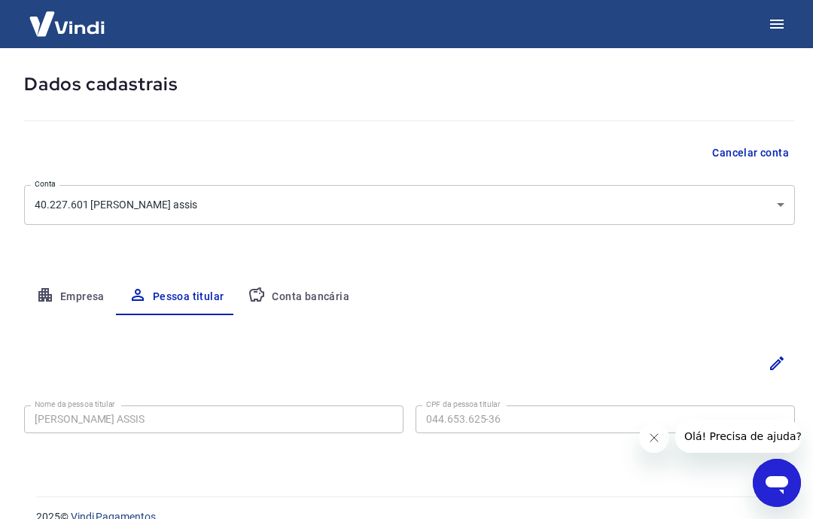
scroll to position [90, 0]
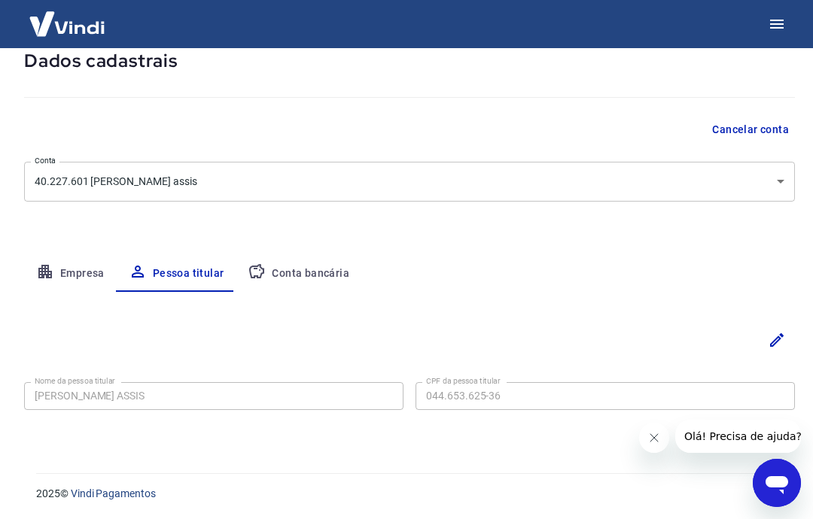
click at [273, 279] on button "Conta bancária" at bounding box center [299, 274] width 126 height 36
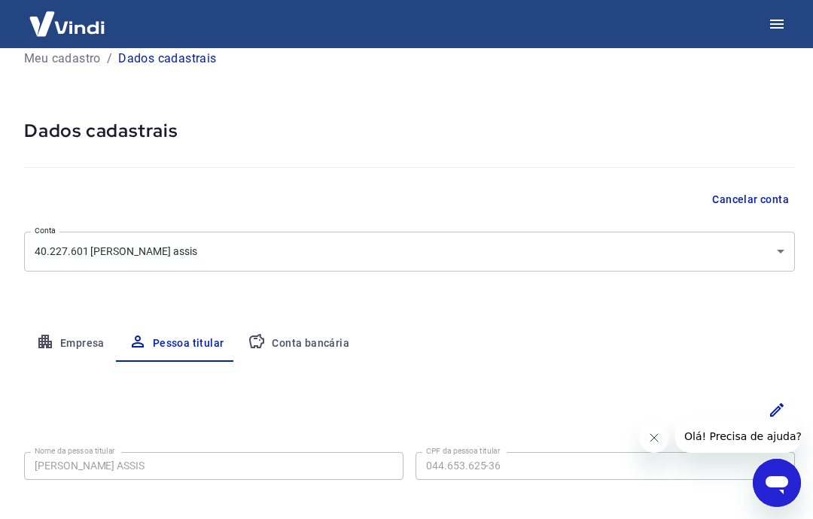
select select "1"
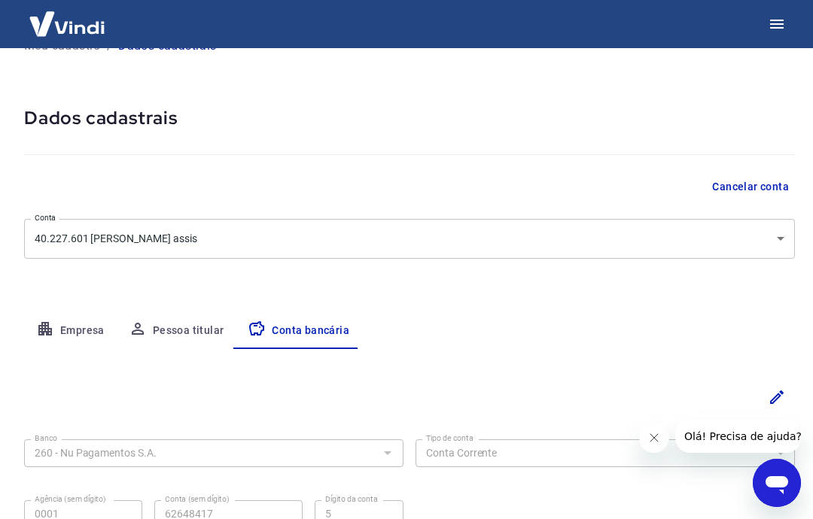
scroll to position [0, 0]
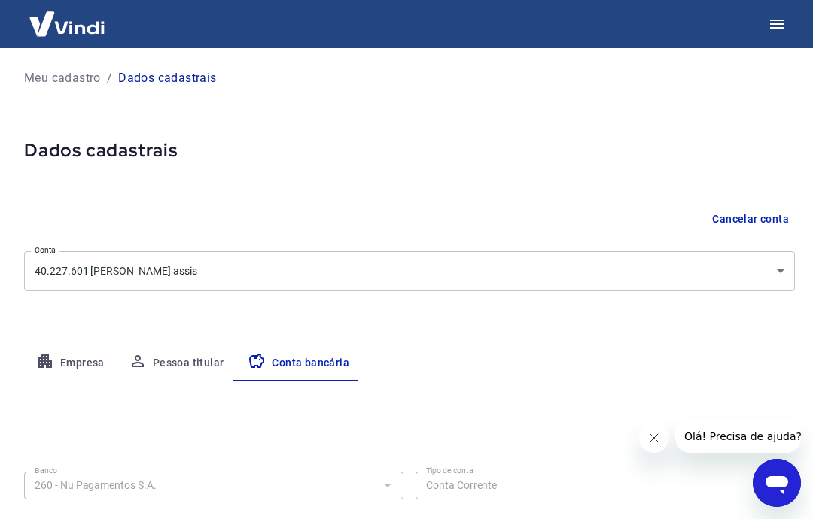
click at [38, 36] on img at bounding box center [67, 24] width 98 height 46
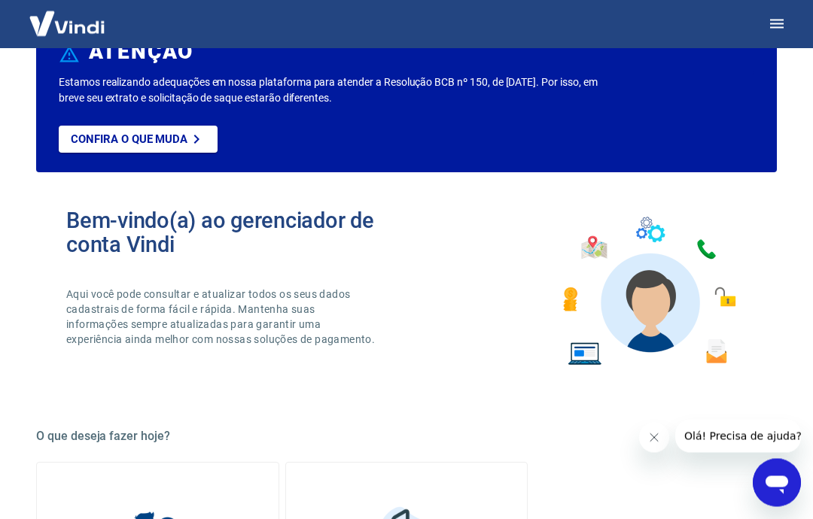
scroll to position [166, 0]
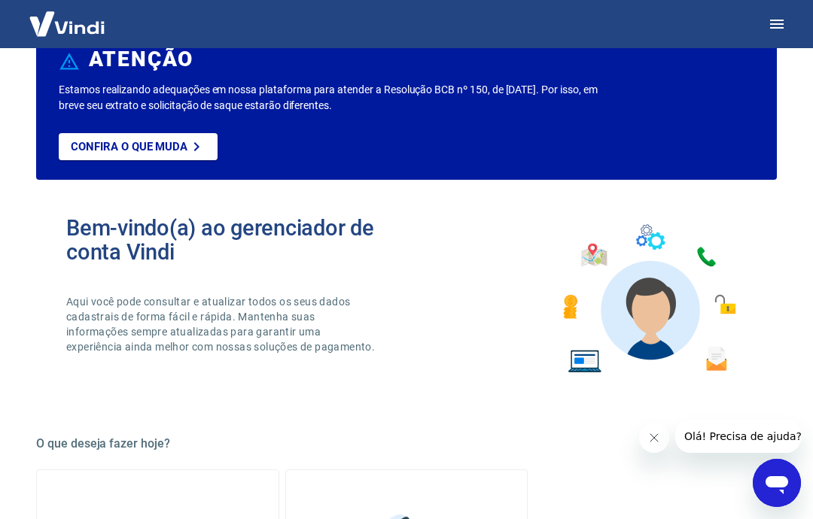
click at [773, 31] on icon "button" at bounding box center [777, 24] width 18 height 18
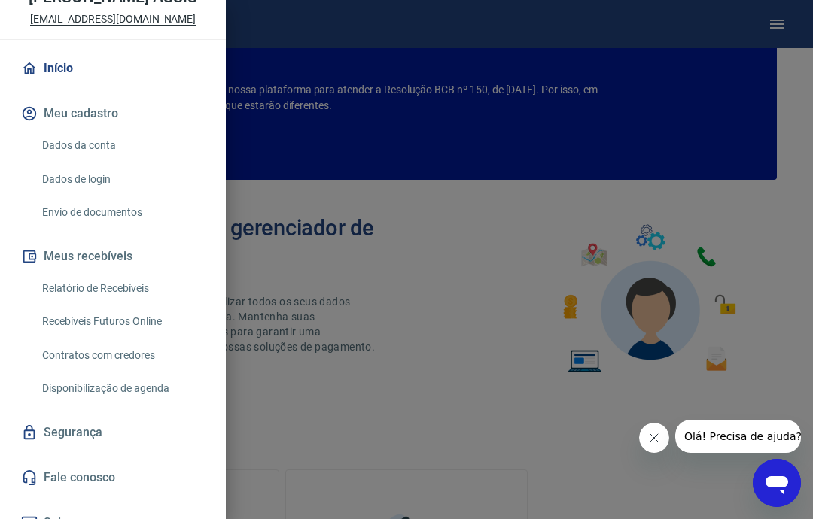
scroll to position [90, 0]
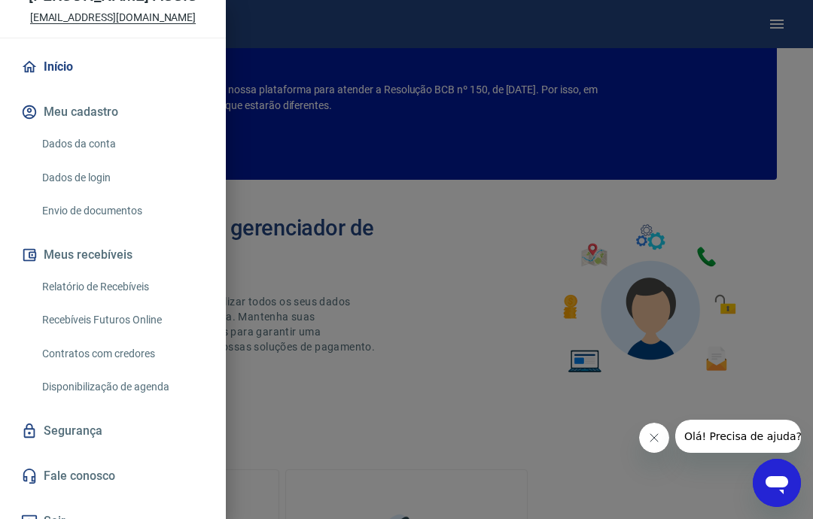
click at [60, 223] on link "Envio de documentos" at bounding box center [122, 211] width 172 height 31
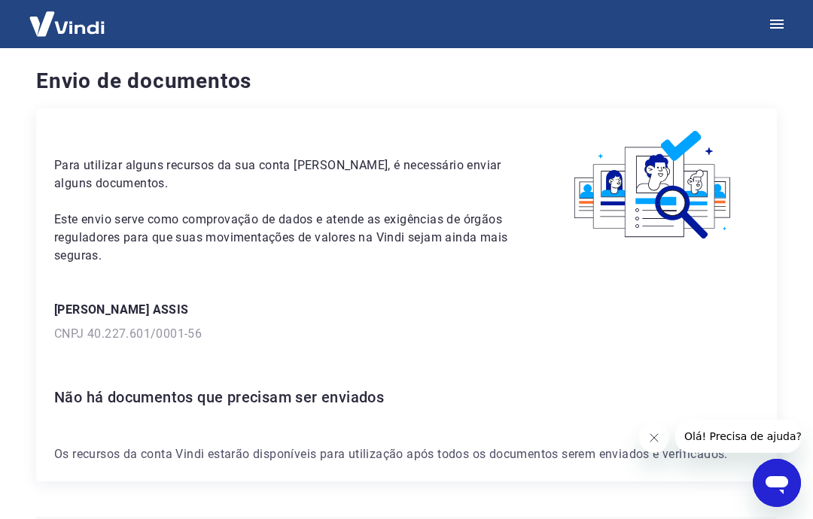
scroll to position [45, 0]
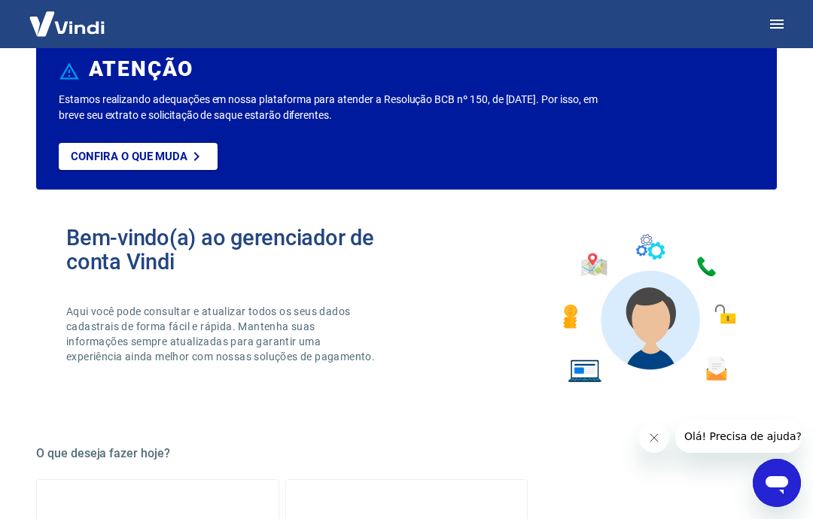
scroll to position [166, 0]
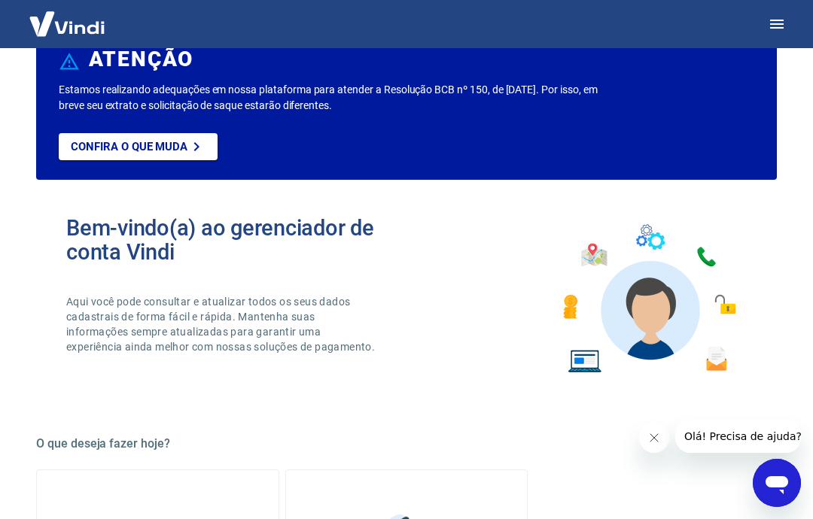
click at [774, 25] on icon "button" at bounding box center [777, 24] width 14 height 9
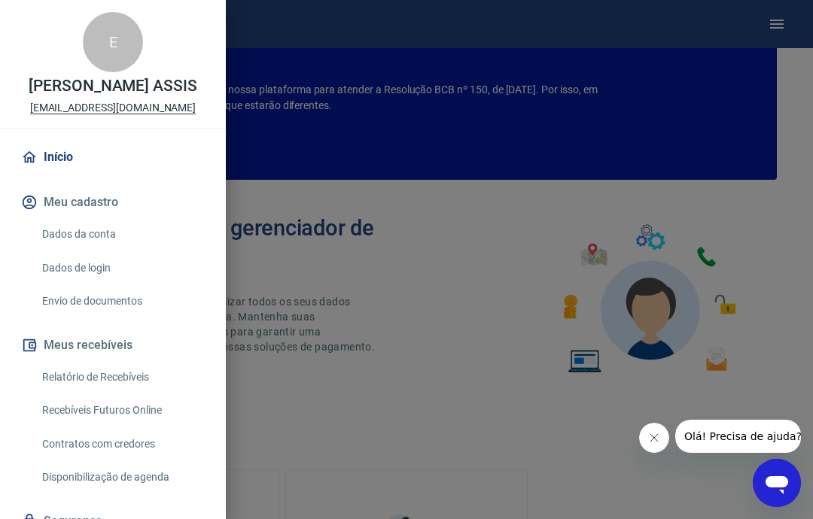
scroll to position [0, 0]
click at [38, 172] on link "Início" at bounding box center [113, 157] width 190 height 33
